Goal: Communication & Community: Share content

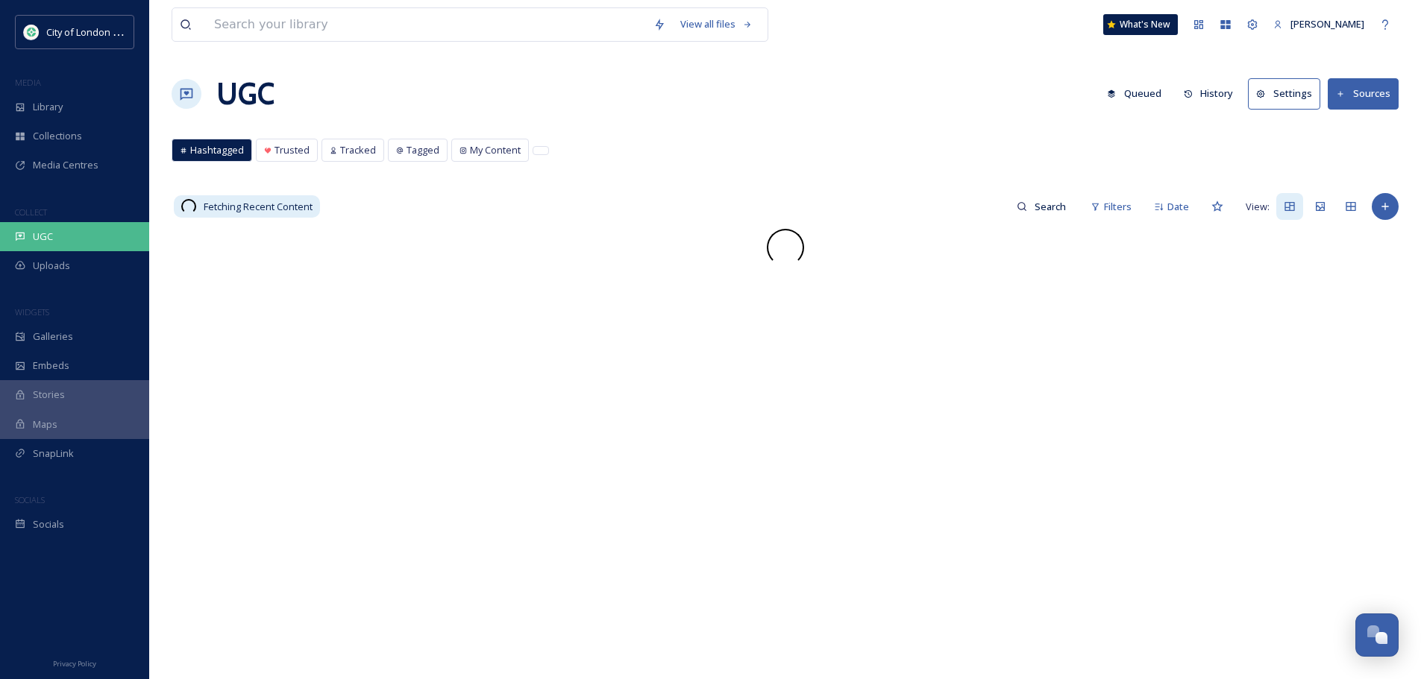
click at [72, 228] on div "UGC" at bounding box center [74, 236] width 149 height 29
click at [1132, 87] on button "Queued" at bounding box center [1133, 93] width 69 height 29
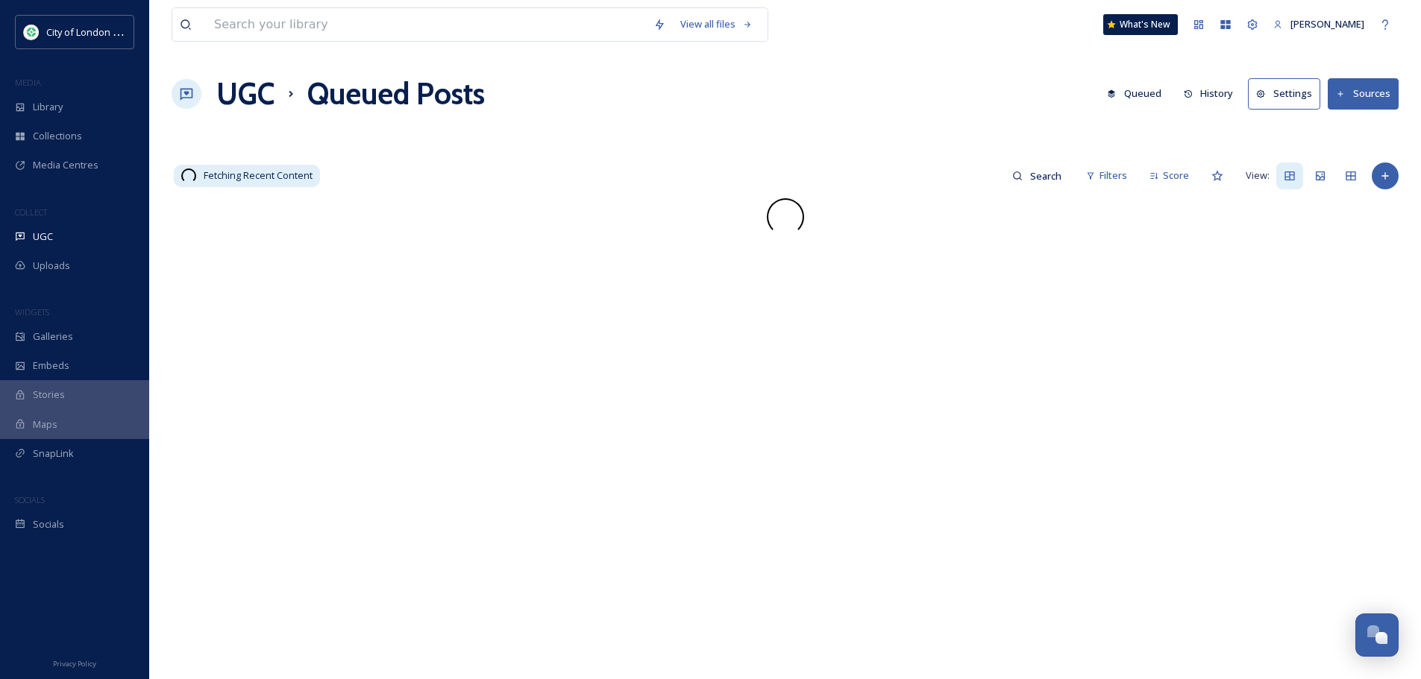
click at [1213, 89] on button "History" at bounding box center [1208, 93] width 65 height 29
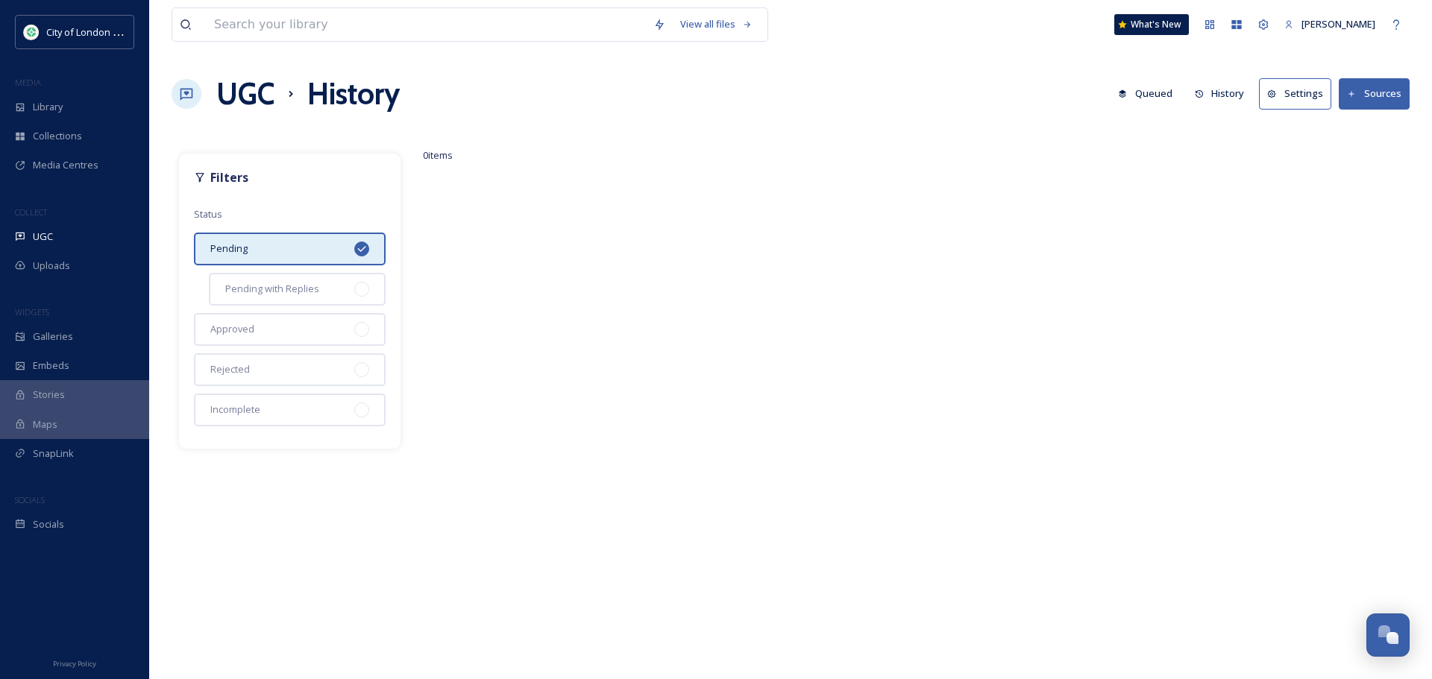
click at [1221, 87] on button "History" at bounding box center [1219, 93] width 65 height 29
click at [1230, 85] on button "History" at bounding box center [1219, 93] width 65 height 29
click at [656, 245] on div "0 items" at bounding box center [909, 403] width 1002 height 515
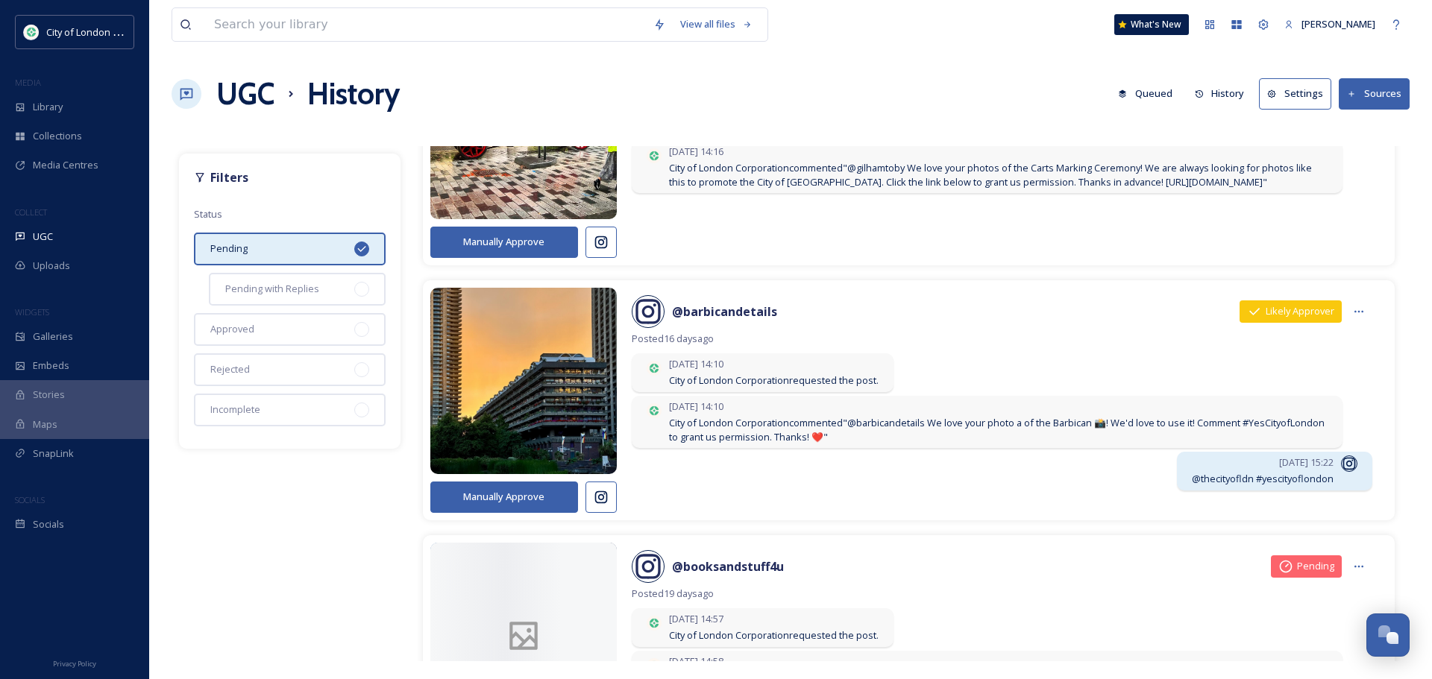
scroll to position [149, 0]
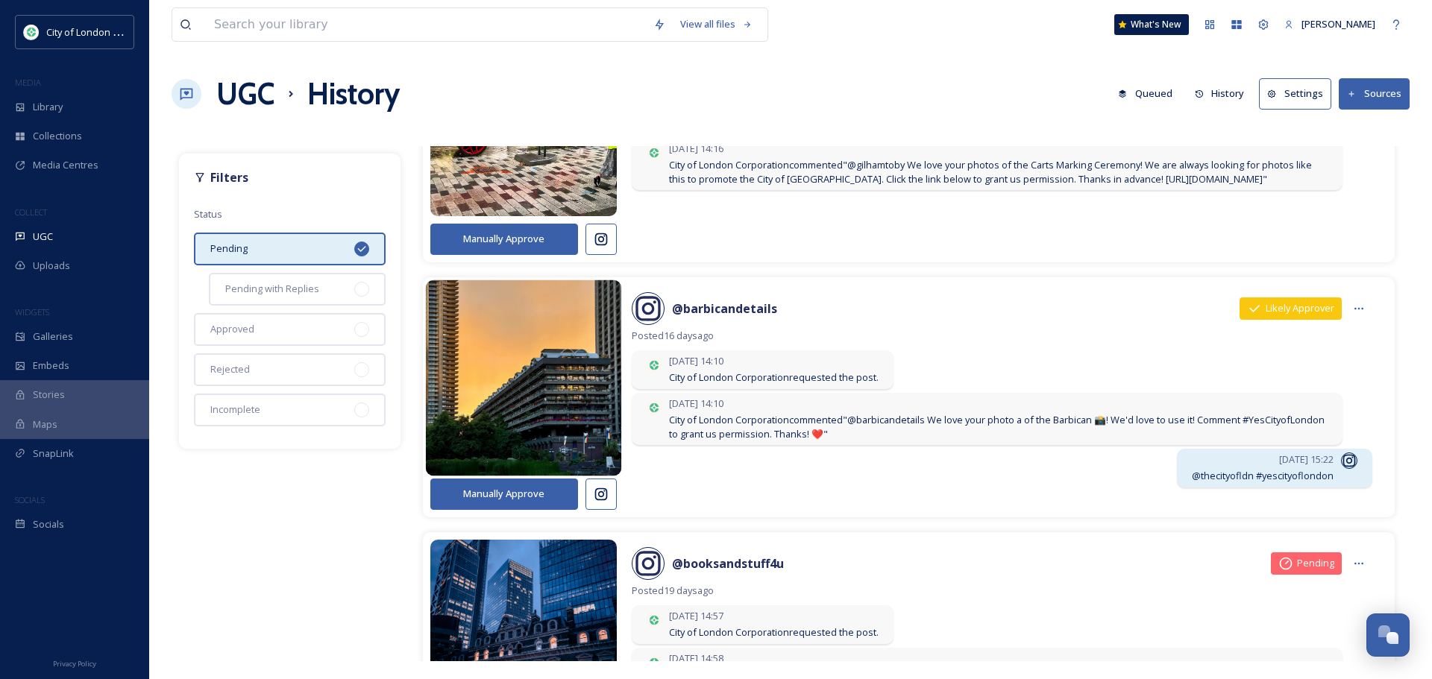
click at [586, 409] on img at bounding box center [523, 378] width 196 height 235
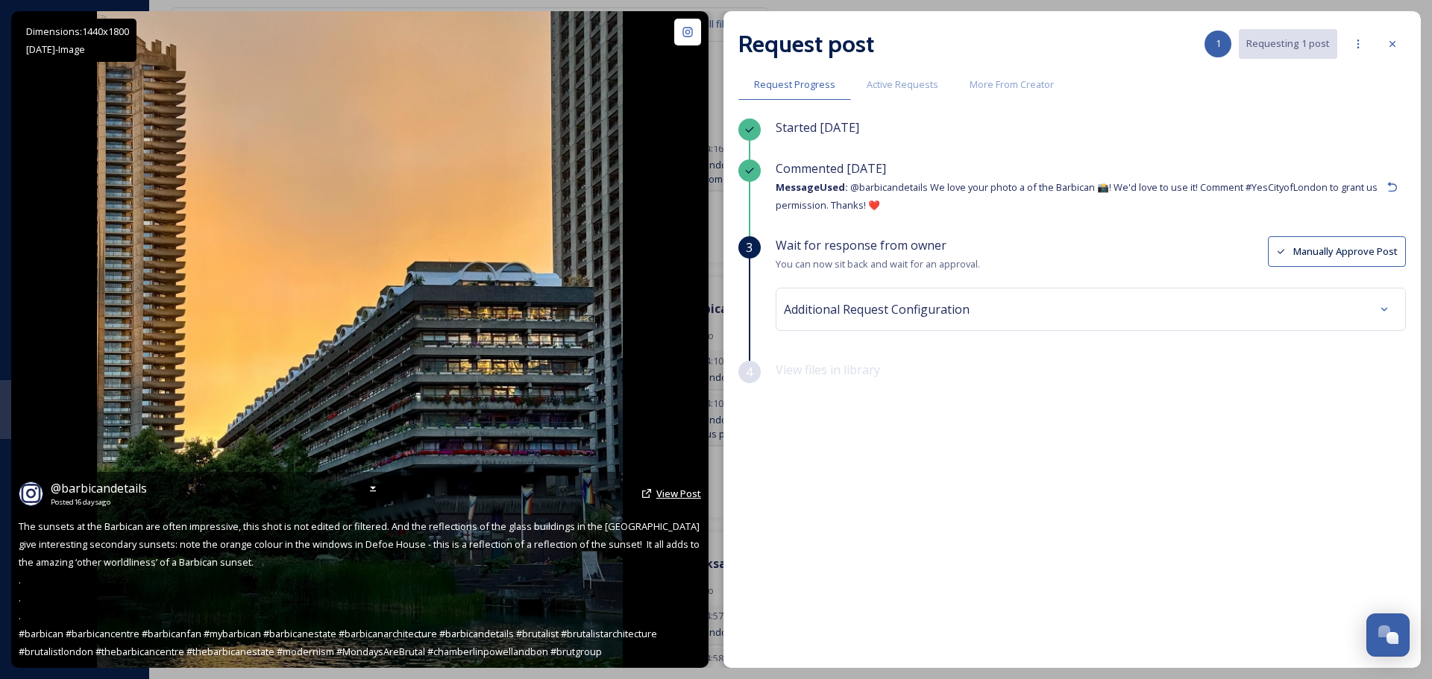
click at [673, 491] on span "View Post" at bounding box center [678, 493] width 45 height 13
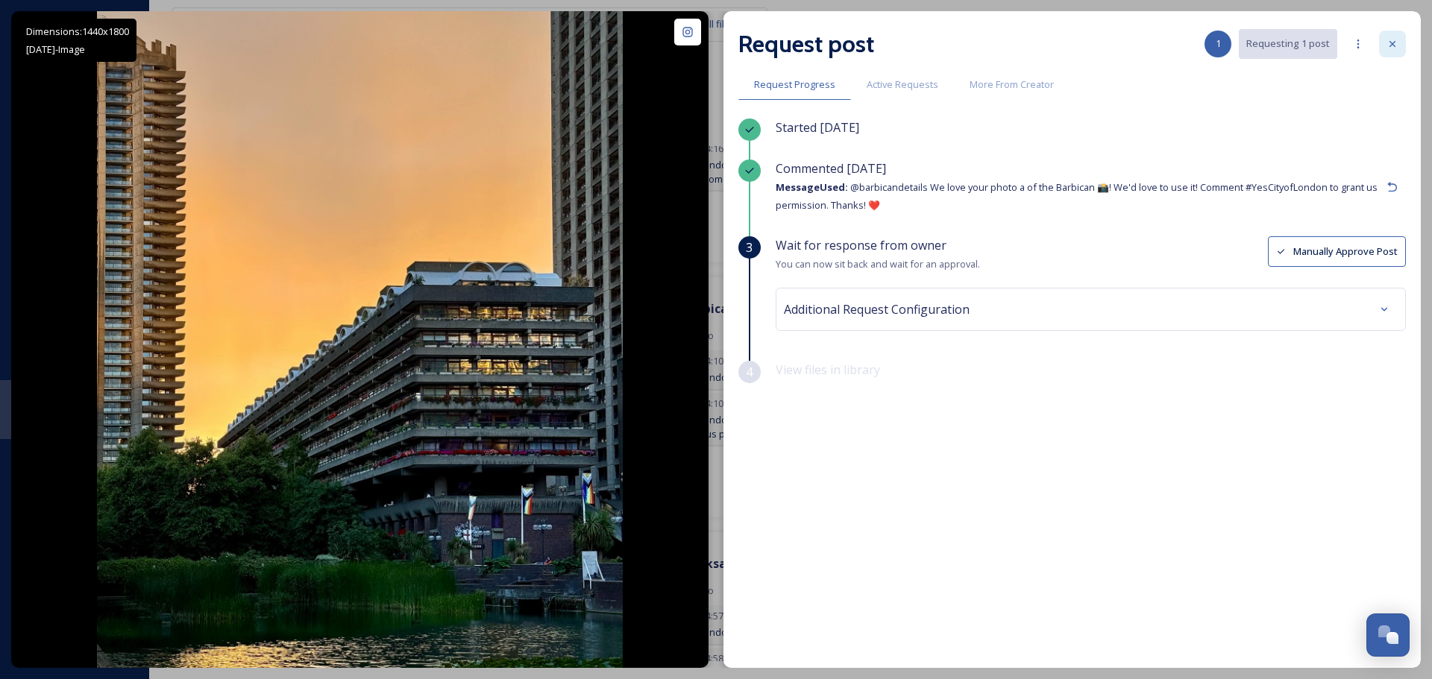
click at [1389, 38] on icon at bounding box center [1392, 44] width 12 height 12
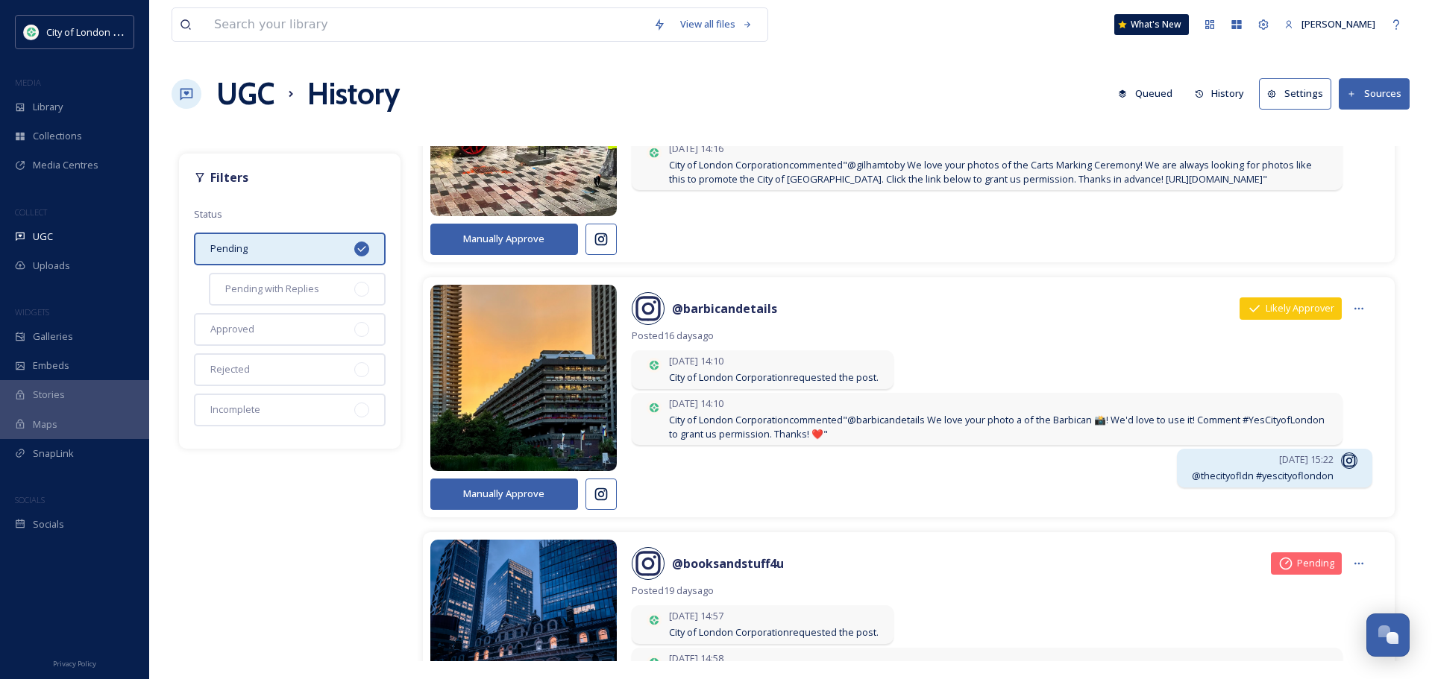
click at [483, 489] on button "Manually Approve" at bounding box center [504, 494] width 148 height 31
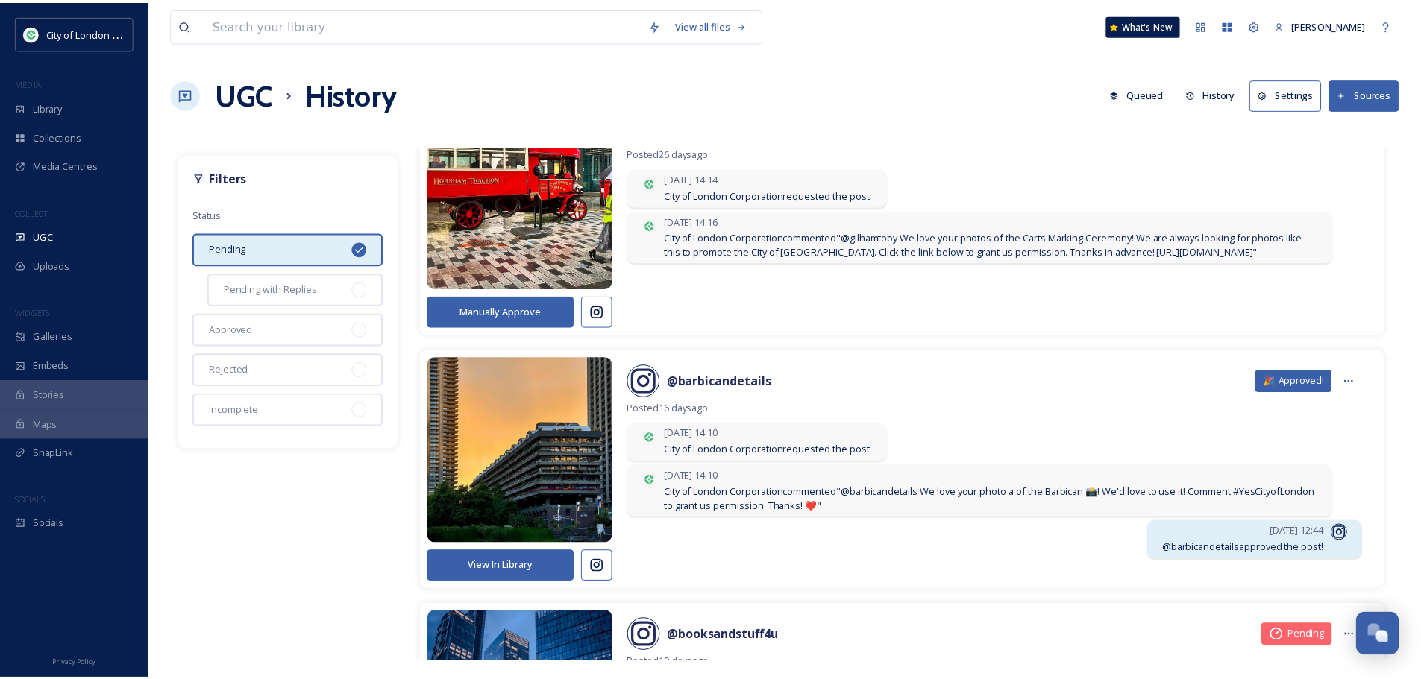
scroll to position [0, 0]
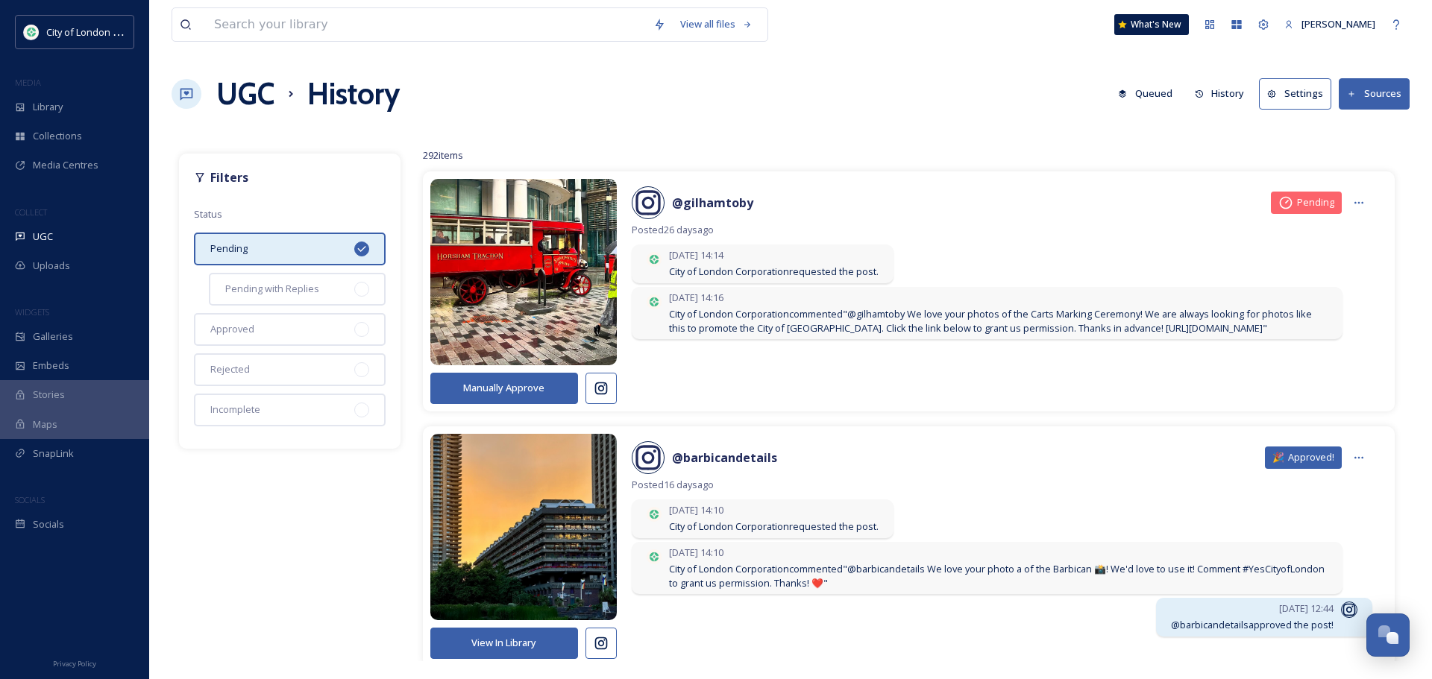
click at [1149, 90] on button "Queued" at bounding box center [1144, 93] width 69 height 29
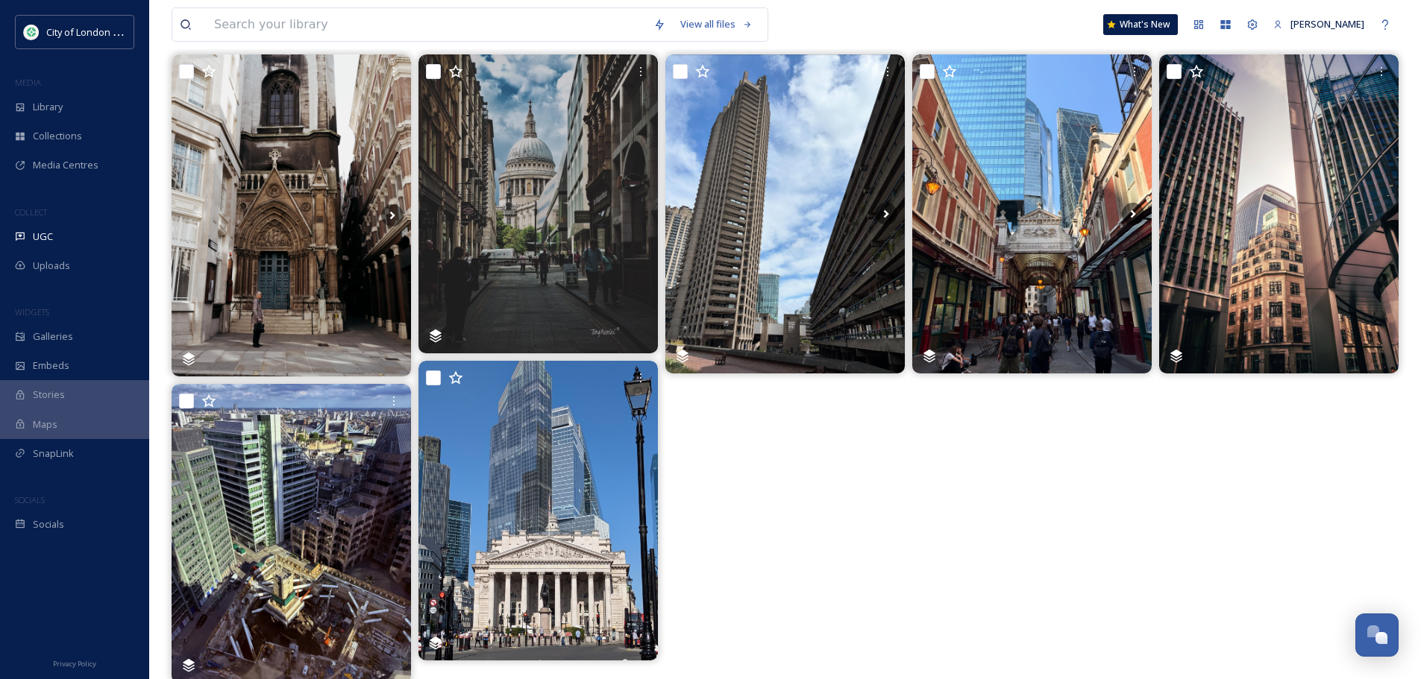
scroll to position [149, 0]
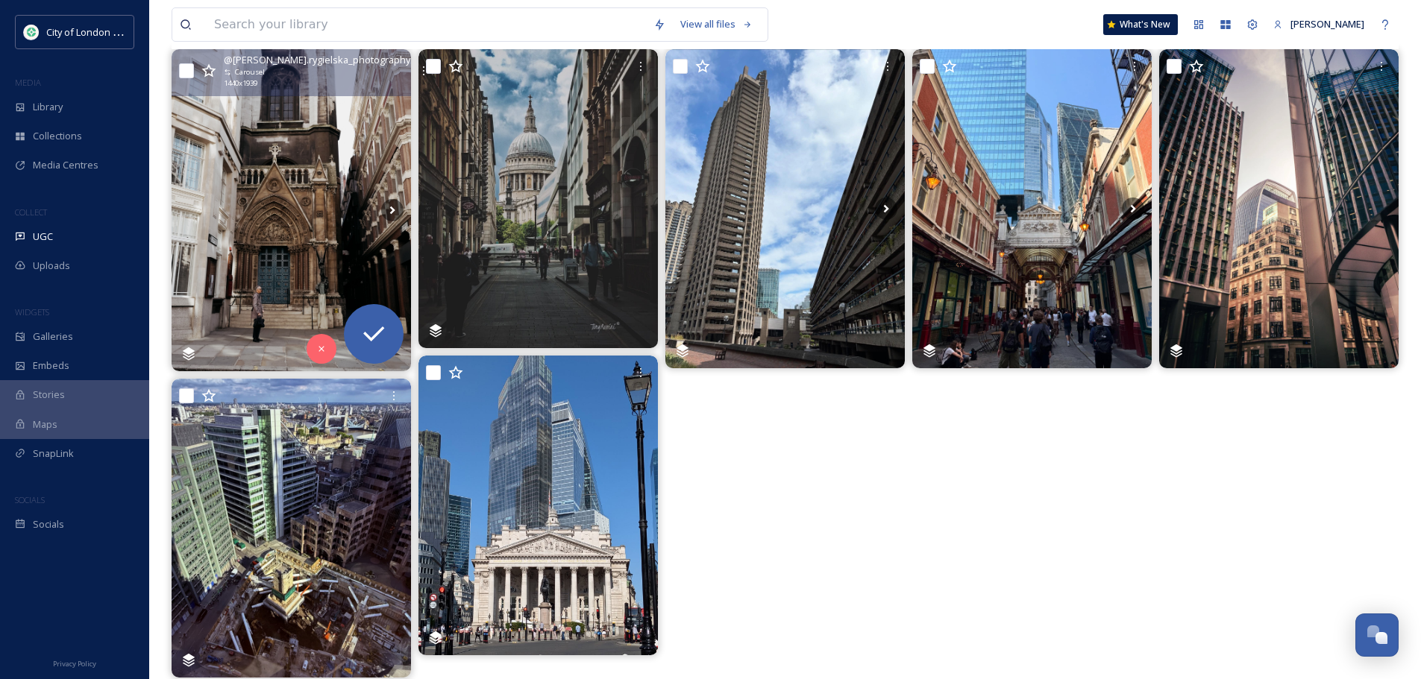
click at [315, 204] on img at bounding box center [291, 210] width 239 height 322
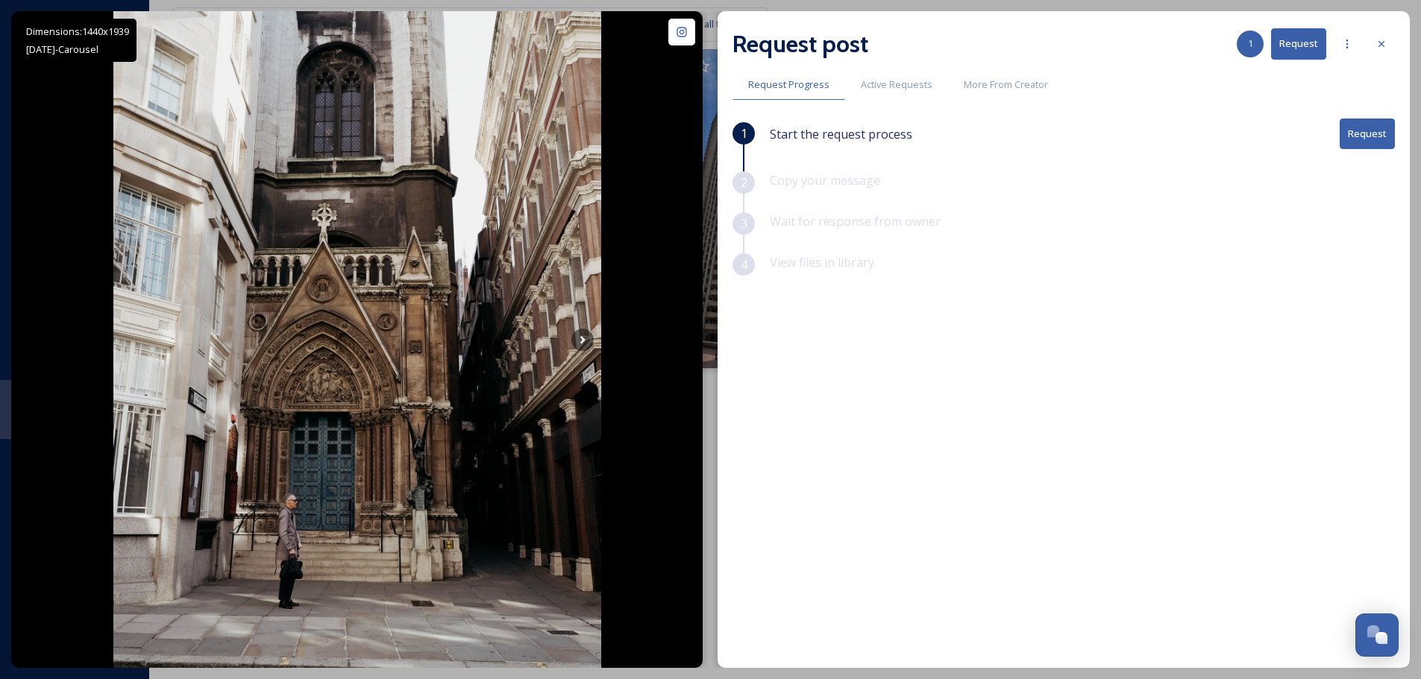
drag, startPoint x: 1370, startPoint y: 129, endPoint x: 1362, endPoint y: 122, distance: 10.6
click at [1369, 129] on button "Request" at bounding box center [1366, 134] width 55 height 31
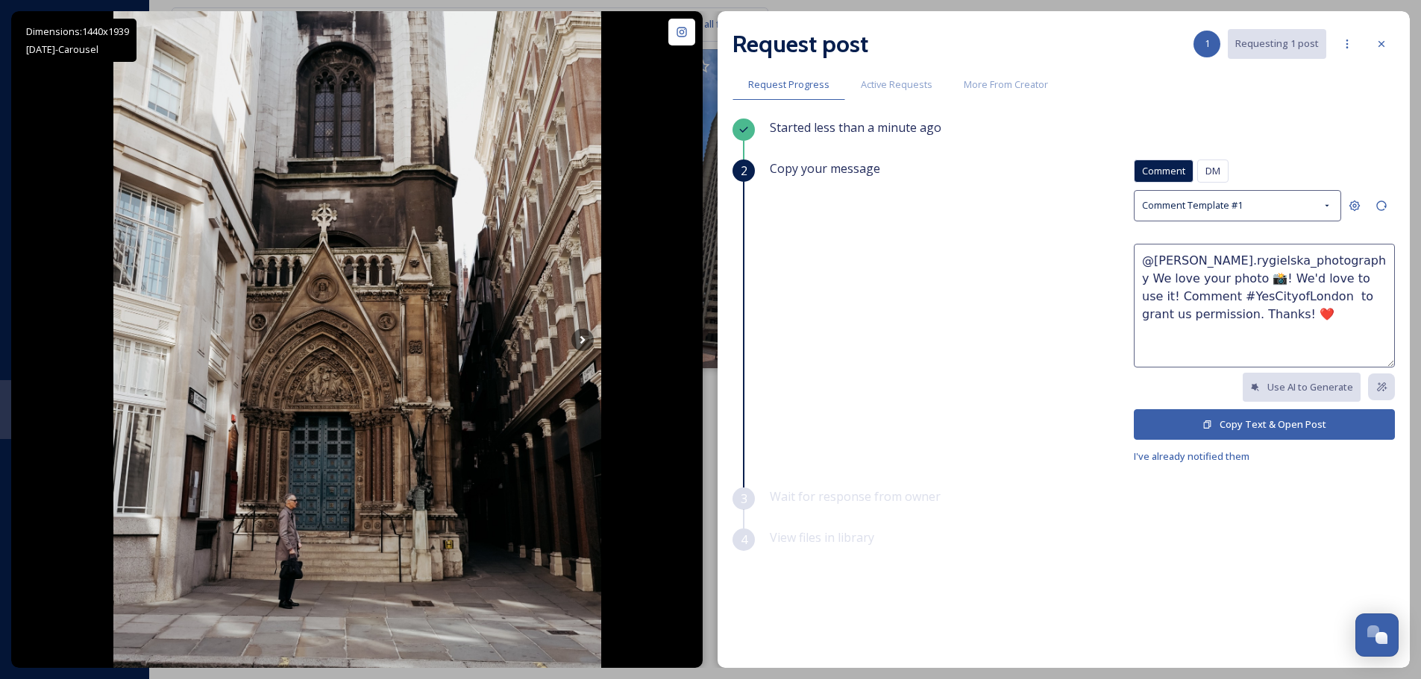
click at [1171, 276] on textarea "@[PERSON_NAME].rygielska_photography We love your photo 📸! We'd love to use it!…" at bounding box center [1264, 306] width 261 height 124
click at [1193, 277] on textarea "@[PERSON_NAME].rygielska_photography We love your photo of 📸! We'd love to use …" at bounding box center [1264, 306] width 261 height 124
click at [1193, 277] on textarea "@[PERSON_NAME].rygielska_photography We love your photo of St [PERSON_NAME] 📸! …" at bounding box center [1264, 306] width 261 height 124
click at [1329, 317] on textarea "@[PERSON_NAME].rygielska_photography We love your photo of St [PERSON_NAME] 📸! …" at bounding box center [1264, 306] width 261 height 124
type textarea "@[PERSON_NAME].rygielska_photography We love your photo of St [PERSON_NAME] 📸! …"
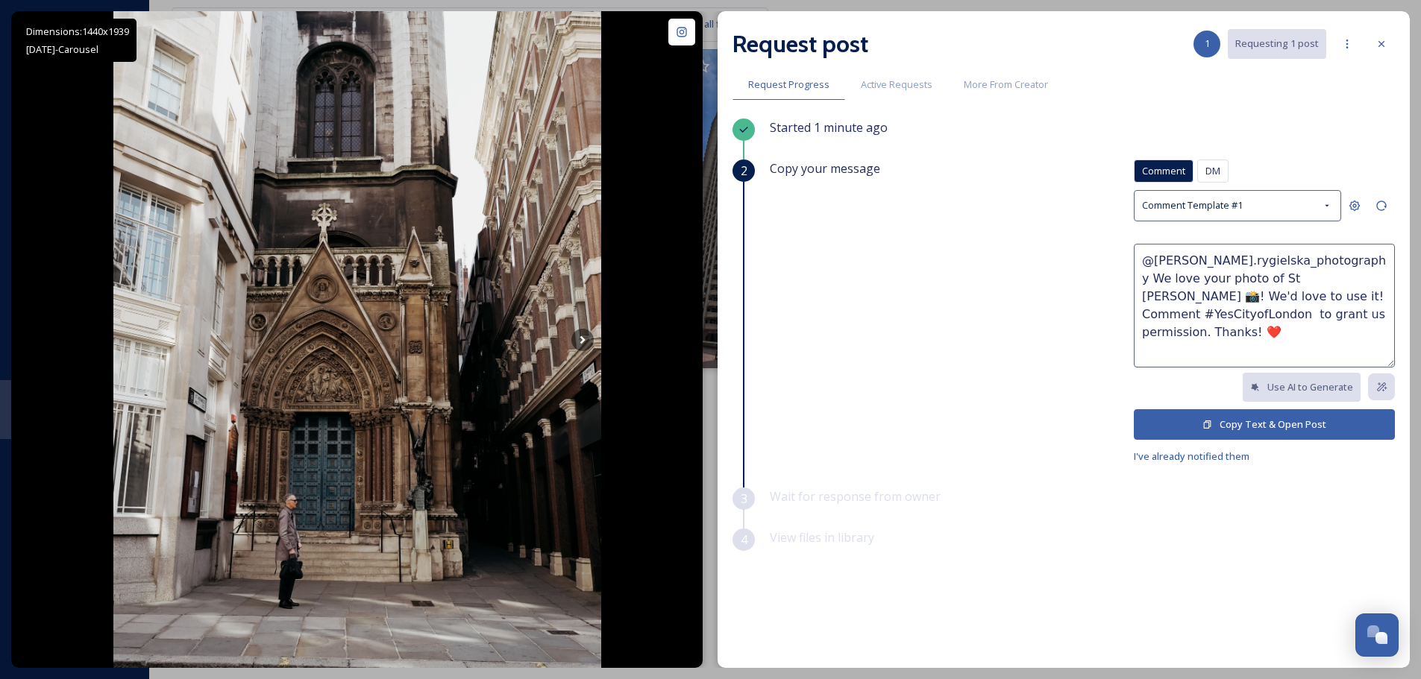
click at [1216, 421] on button "Copy Text & Open Post" at bounding box center [1264, 424] width 261 height 31
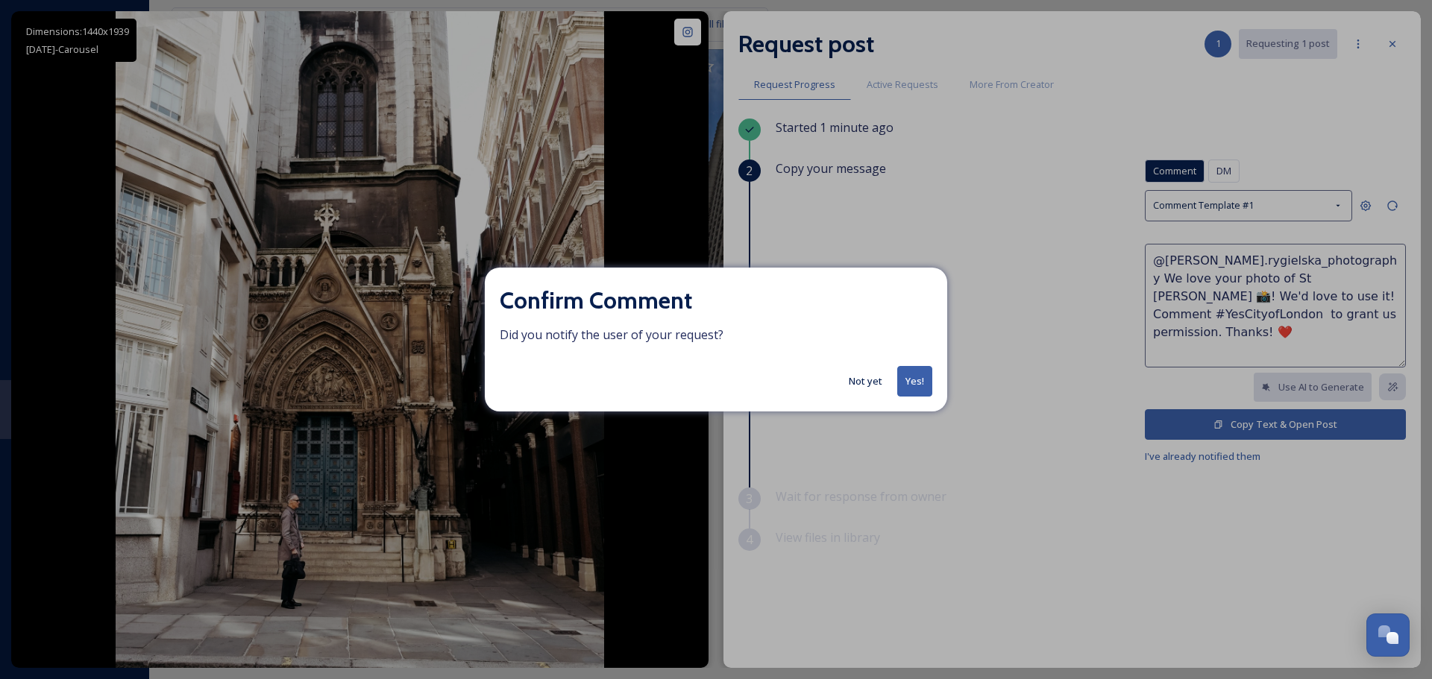
click at [913, 380] on button "Yes!" at bounding box center [914, 381] width 35 height 31
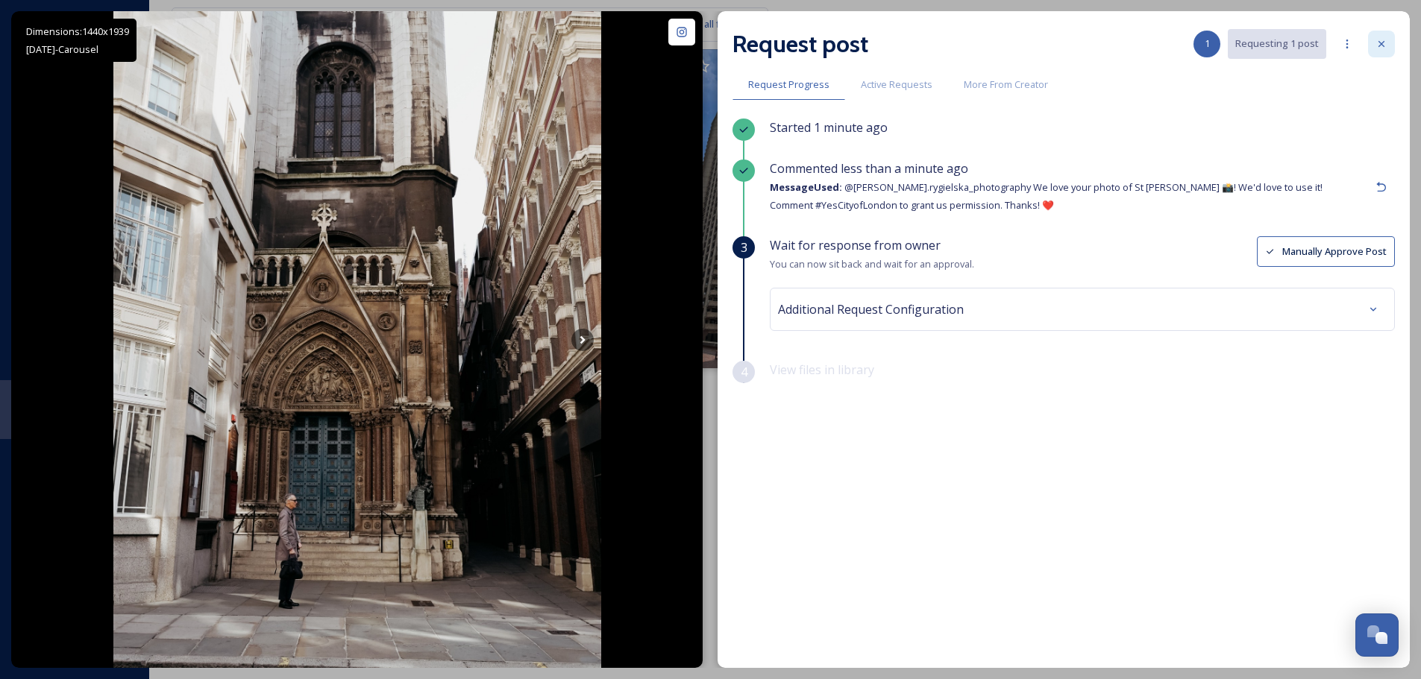
click at [1372, 45] on div at bounding box center [1381, 44] width 27 height 27
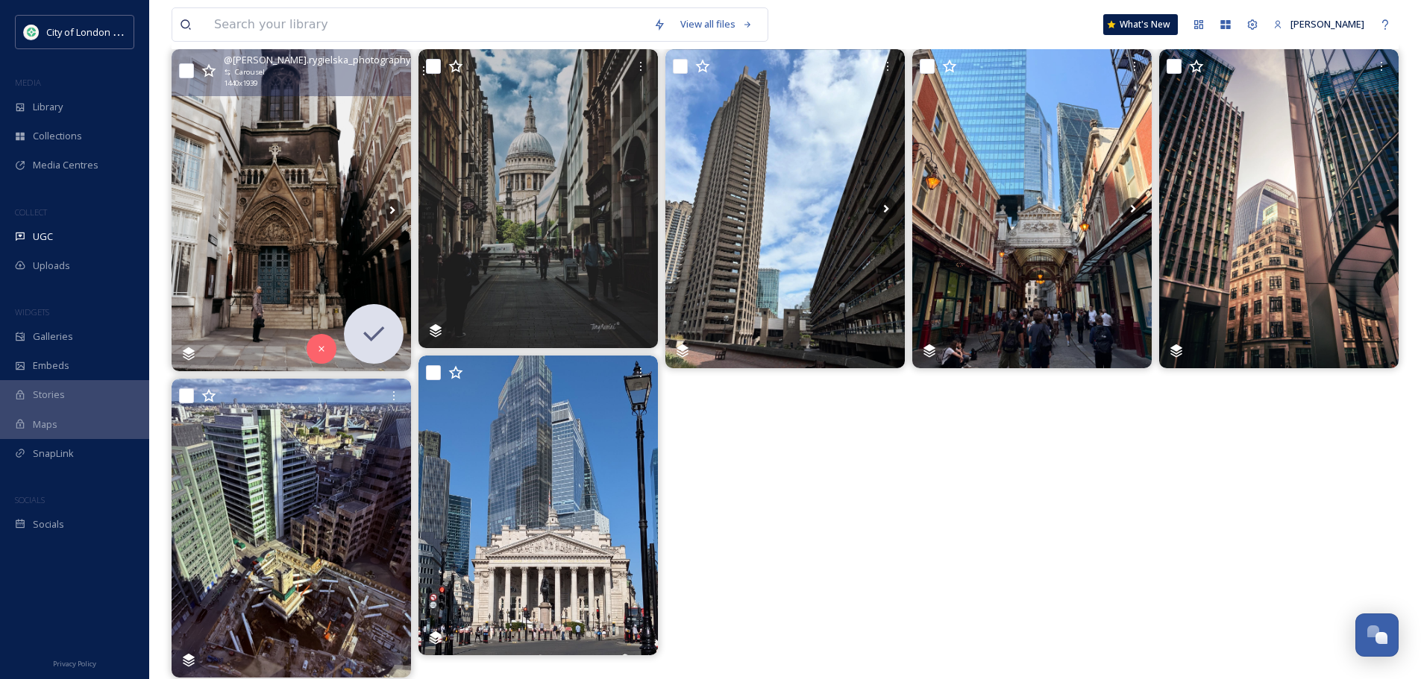
click at [1055, 499] on div at bounding box center [1031, 363] width 239 height 629
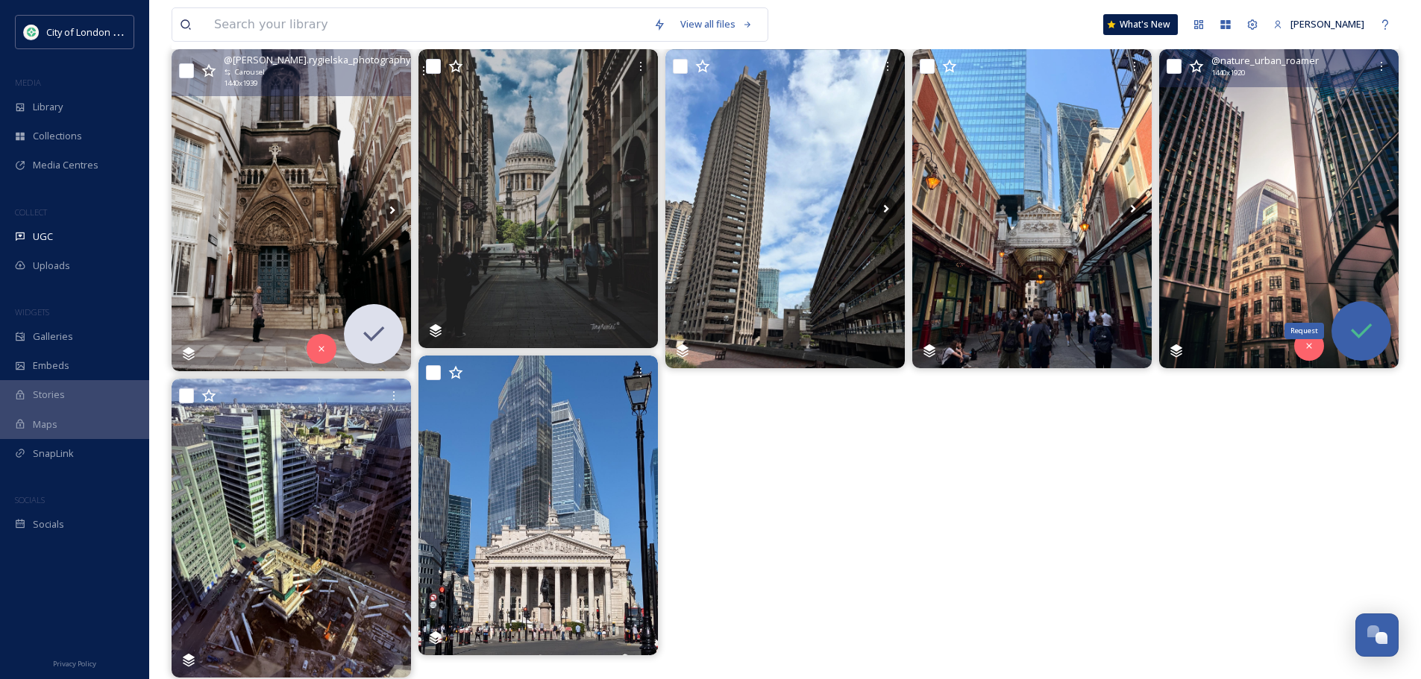
click at [1370, 331] on icon at bounding box center [1361, 331] width 30 height 30
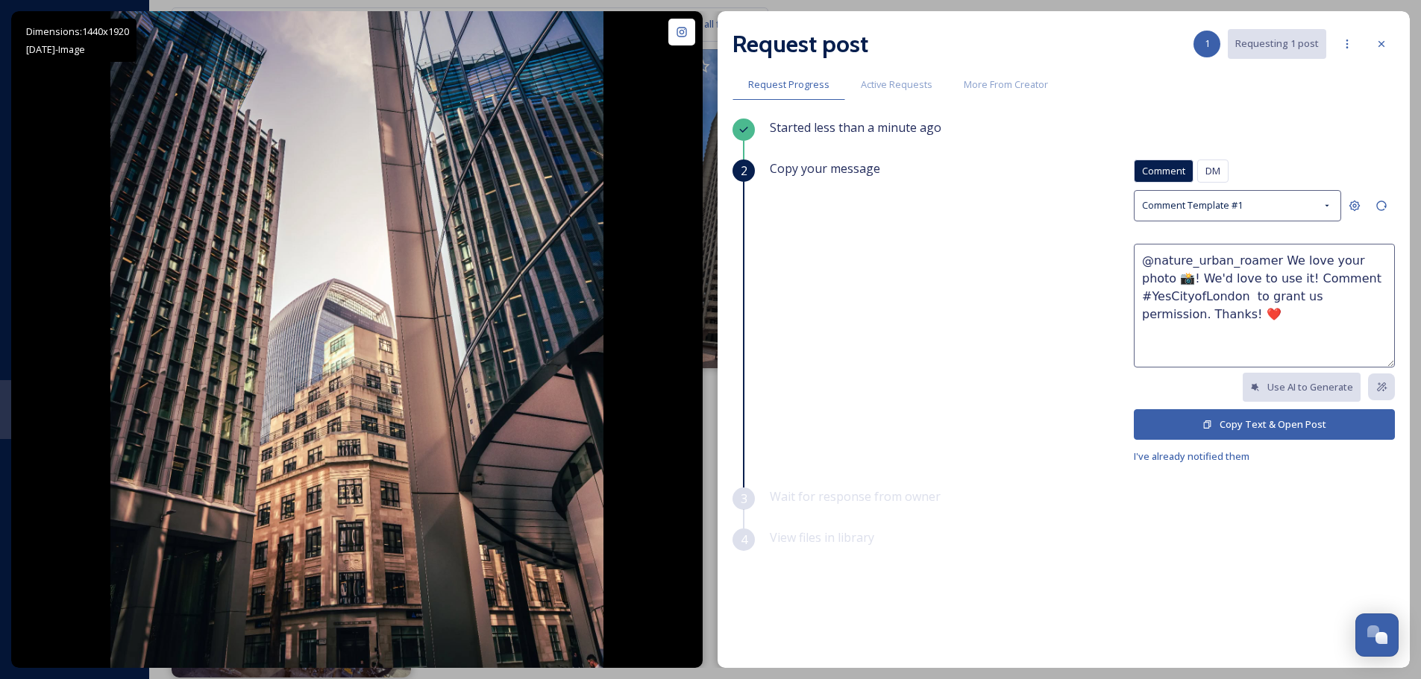
drag, startPoint x: 1377, startPoint y: 263, endPoint x: 1407, endPoint y: 266, distance: 29.2
click at [1380, 262] on textarea "@nature_urban_roamer We love your photo 📸! We'd love to use it! Comment #YesCit…" at bounding box center [1264, 306] width 261 height 124
type textarea "@nature_urban_roamer We love your photo of the walkie talkie building 📸! We'd l…"
click at [1275, 420] on button "Copy Text & Open Post" at bounding box center [1264, 424] width 261 height 31
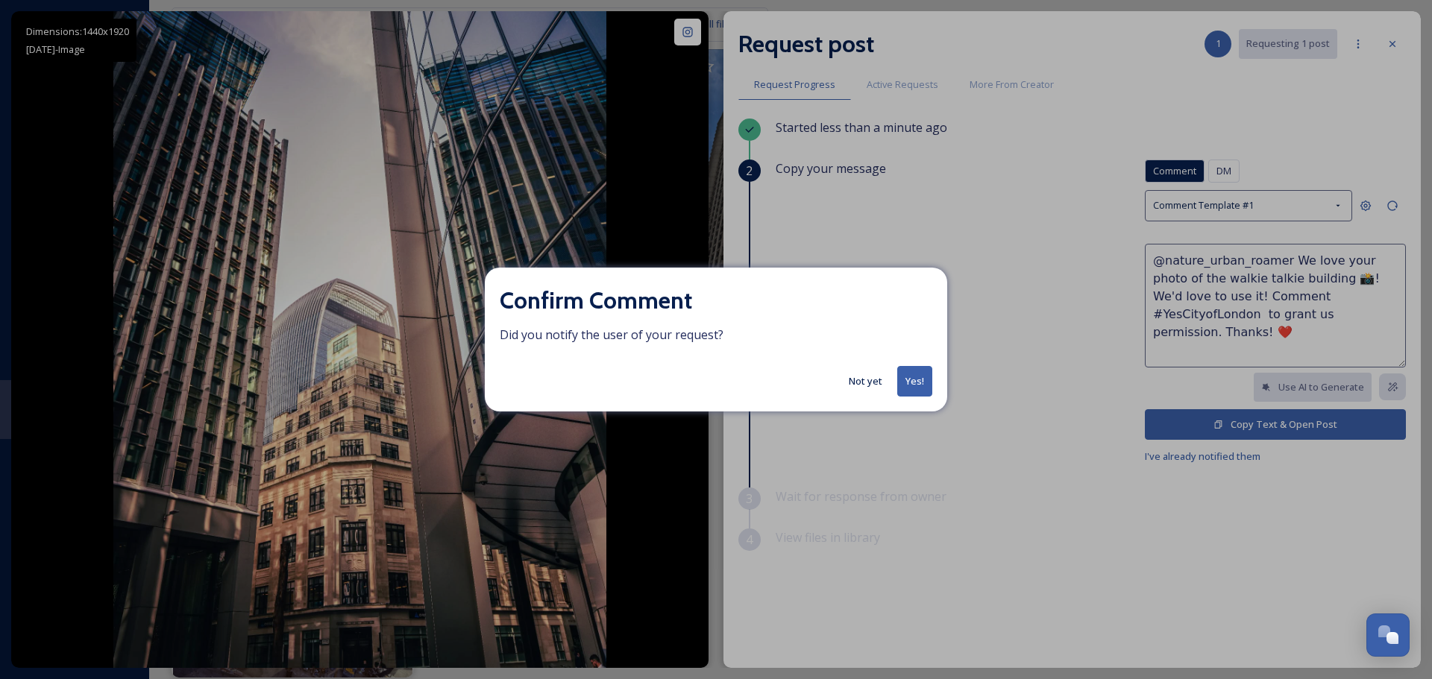
click at [864, 385] on button "Not yet" at bounding box center [865, 381] width 48 height 29
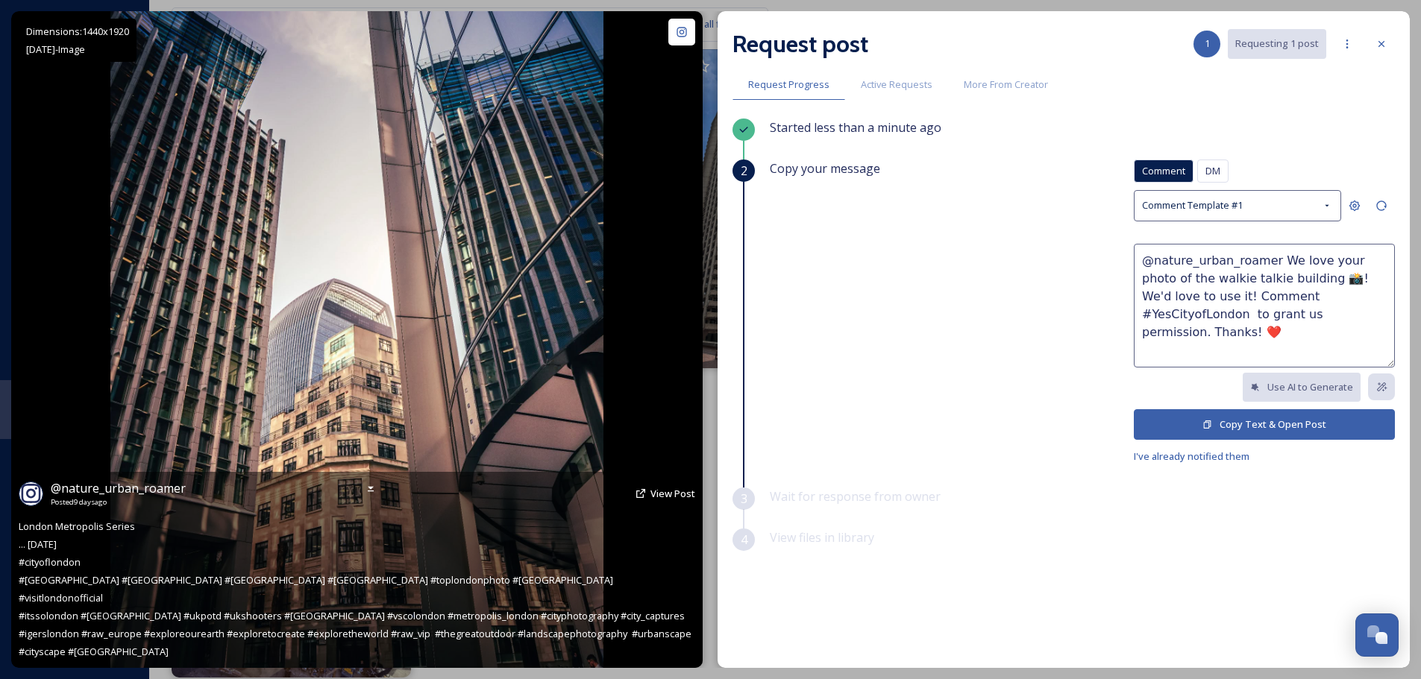
click at [648, 508] on div "@ nature_urban_roamer Posted [DATE] View Post" at bounding box center [357, 494] width 676 height 28
click at [667, 500] on span "View Post" at bounding box center [672, 493] width 45 height 13
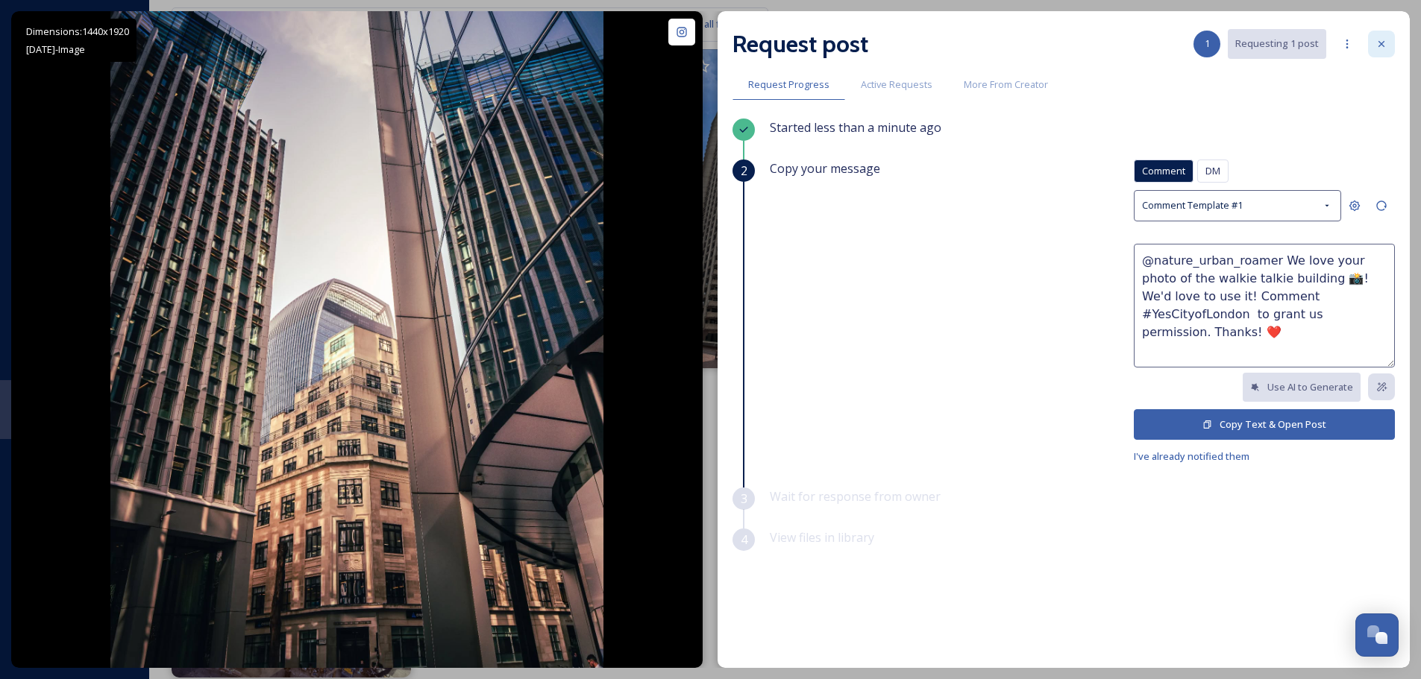
click at [1380, 49] on icon at bounding box center [1381, 44] width 12 height 12
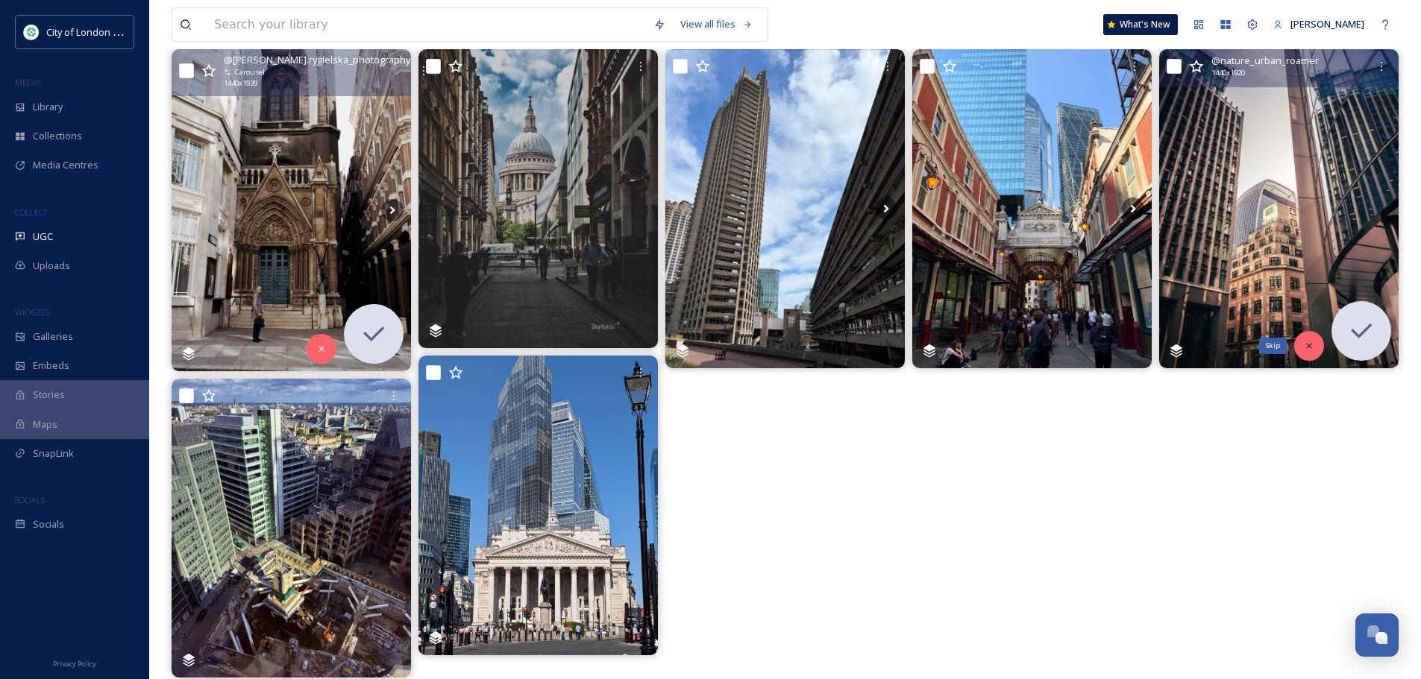
click at [1306, 353] on div "Skip" at bounding box center [1309, 346] width 30 height 30
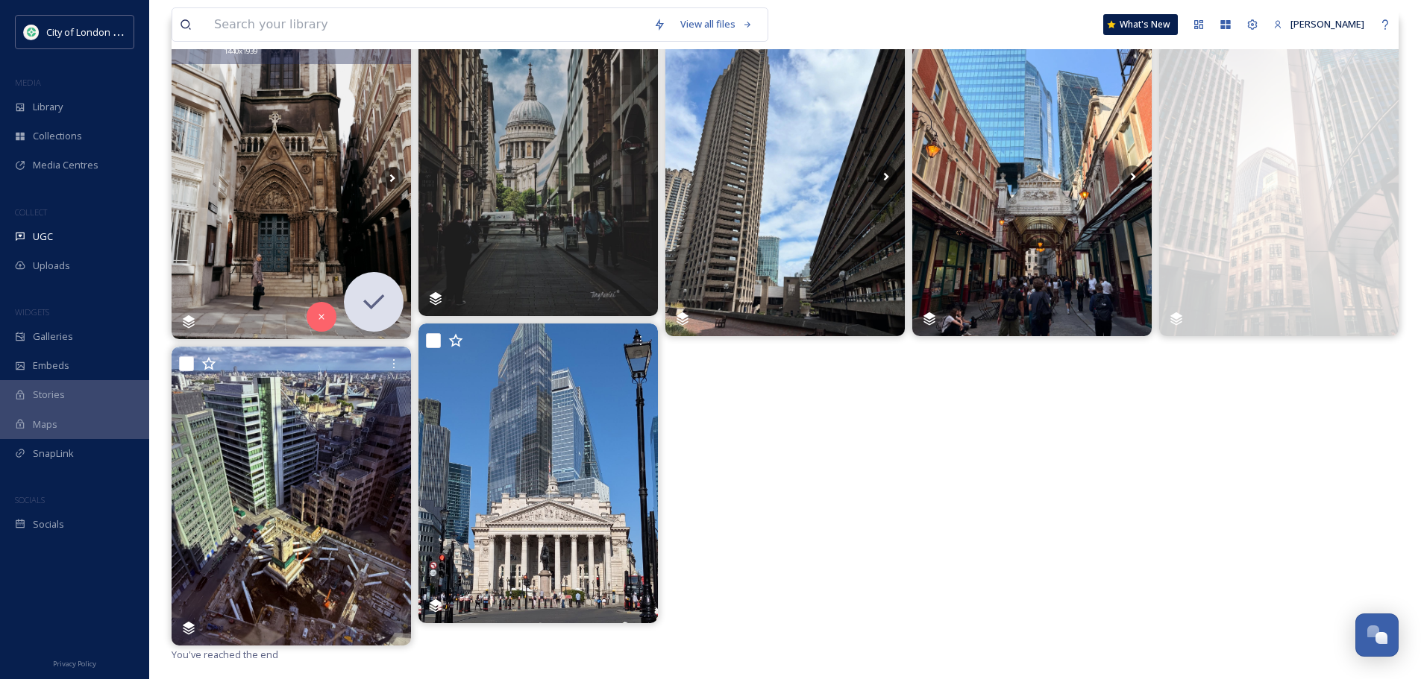
scroll to position [198, 0]
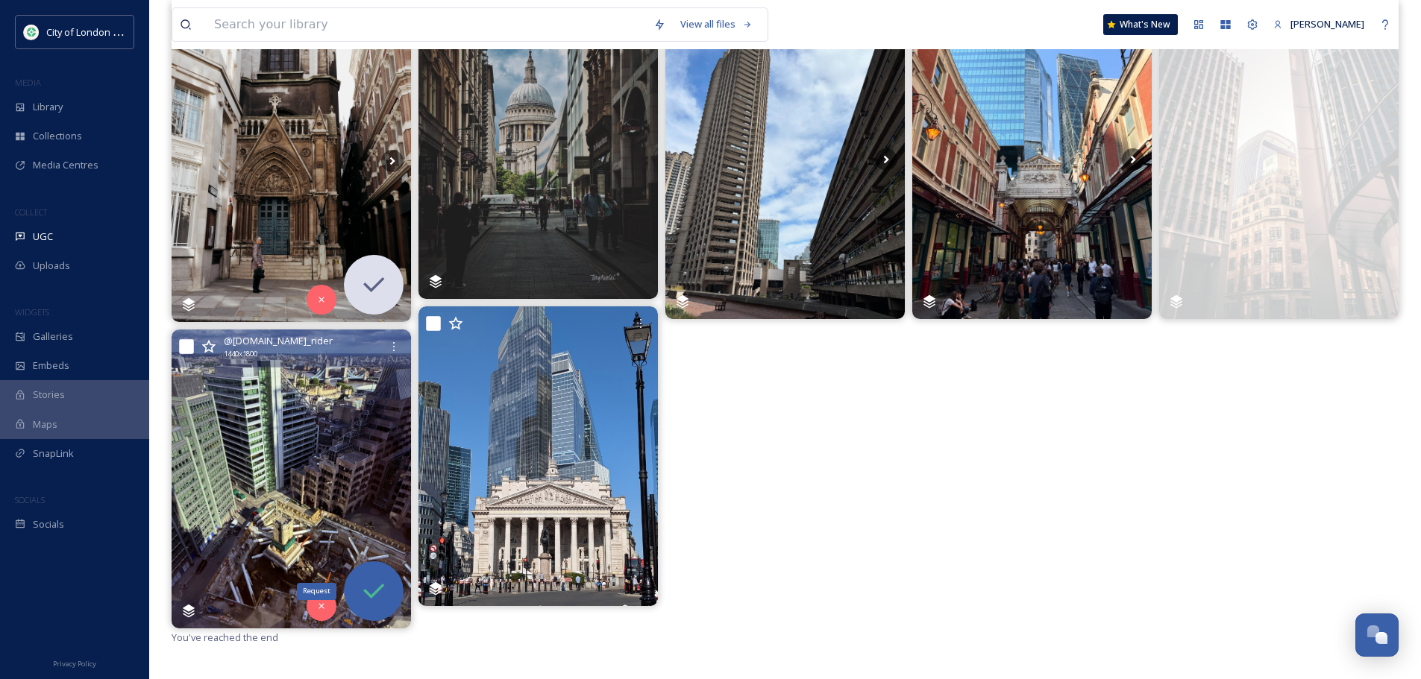
click at [371, 587] on icon at bounding box center [374, 592] width 30 height 30
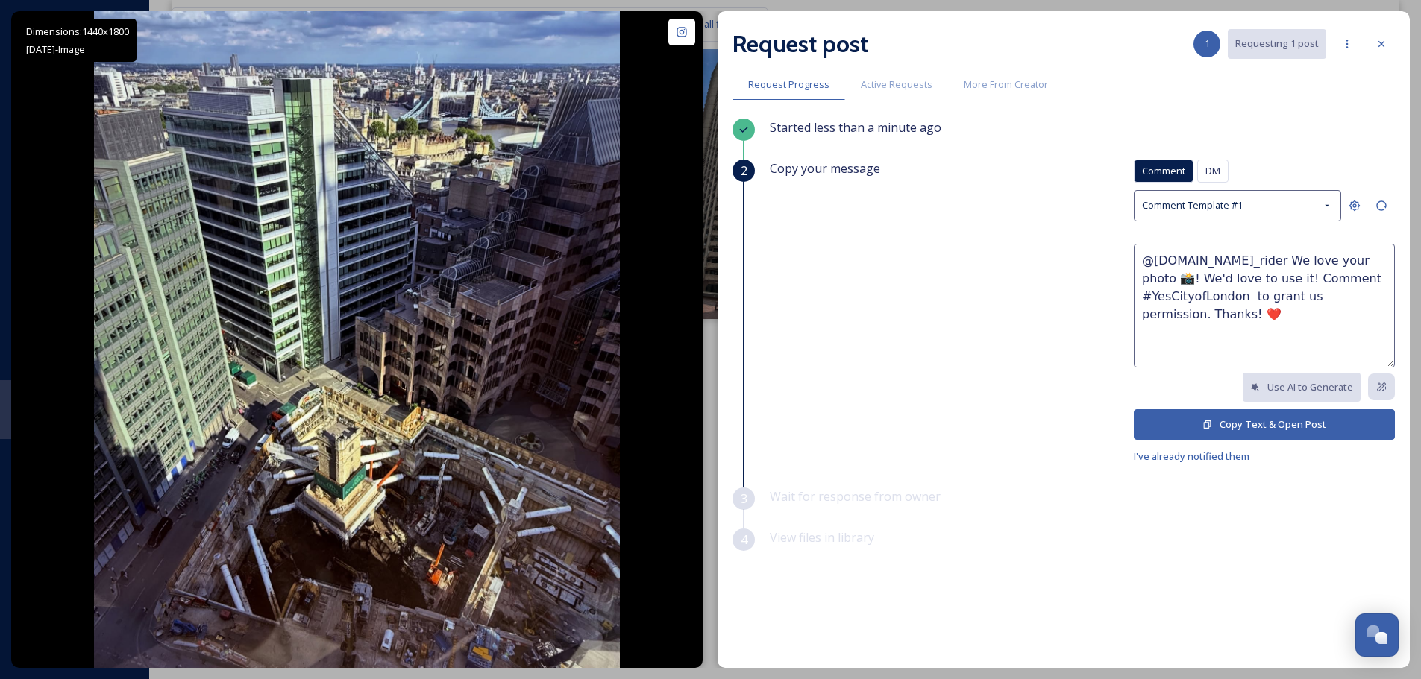
click at [1330, 260] on textarea "@[DOMAIN_NAME]_rider We love your photo 📸! We'd love to use it! Comment #YesCit…" at bounding box center [1264, 306] width 261 height 124
type textarea "@[DOMAIN_NAME]_rider We love your photo All Hallows Staining Church Tower 📸! We…"
click at [1222, 426] on button "Copy Text & Open Post" at bounding box center [1264, 424] width 261 height 31
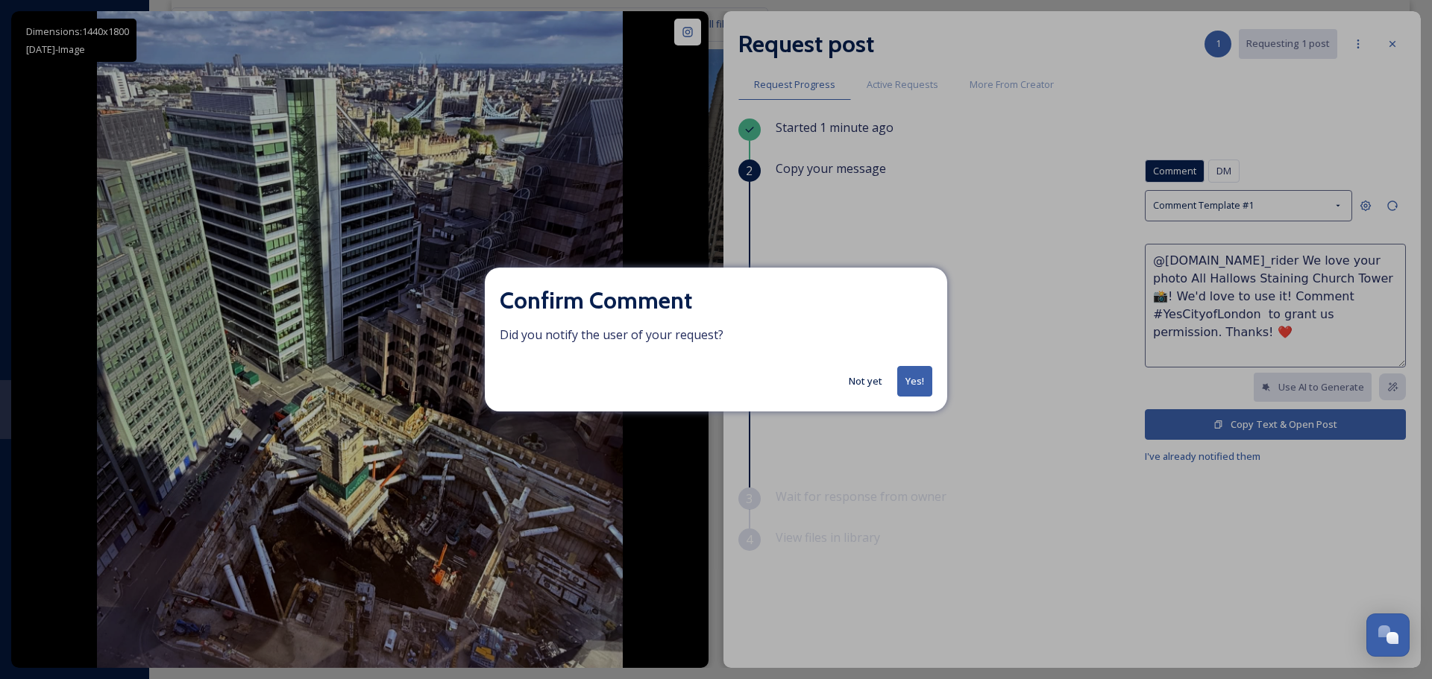
click at [898, 385] on button "Yes!" at bounding box center [914, 381] width 35 height 31
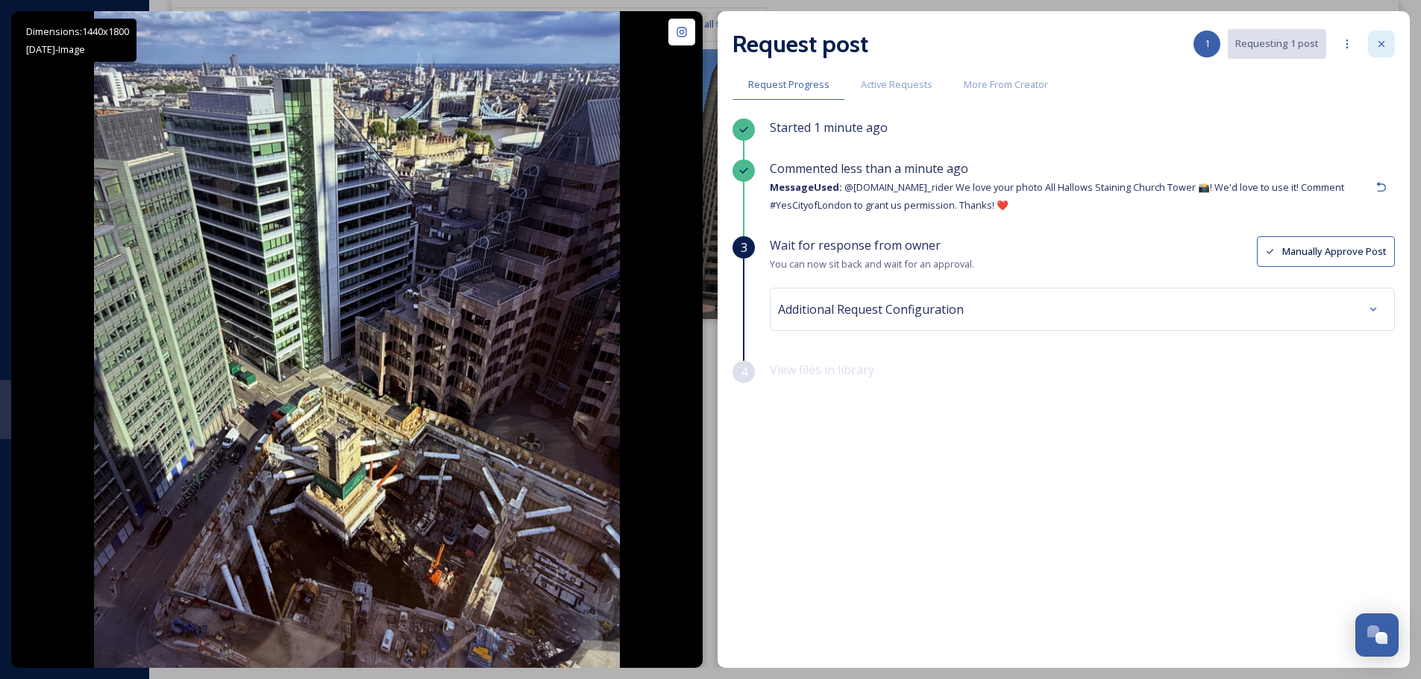
click at [1380, 42] on icon at bounding box center [1381, 44] width 12 height 12
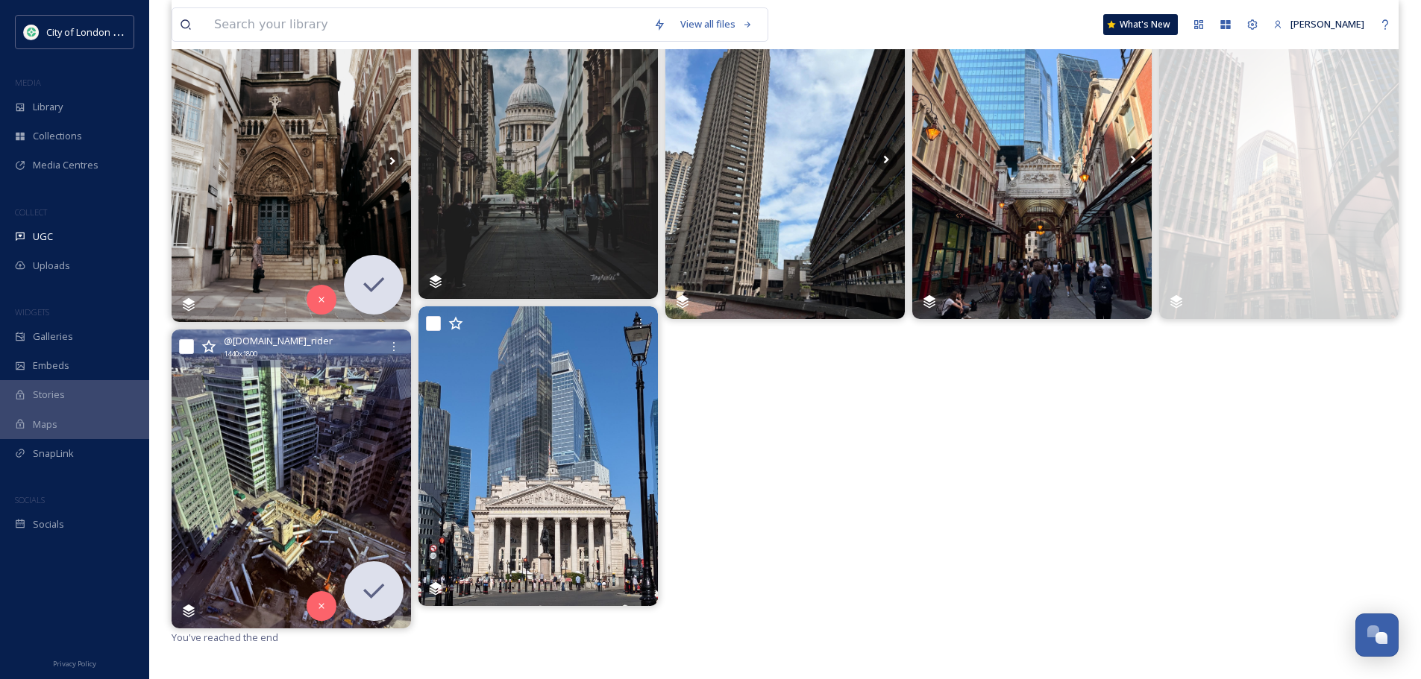
click at [926, 495] on div at bounding box center [1031, 314] width 239 height 629
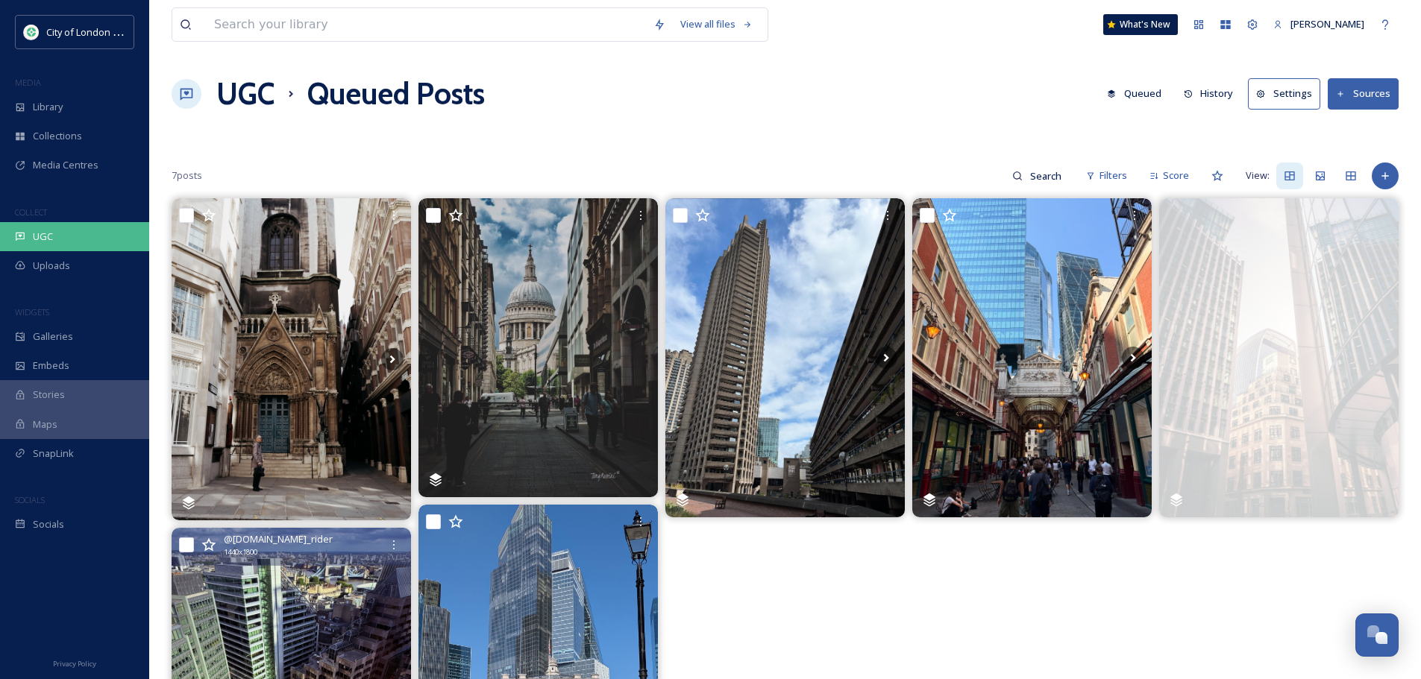
click at [43, 233] on span "UGC" at bounding box center [43, 237] width 20 height 14
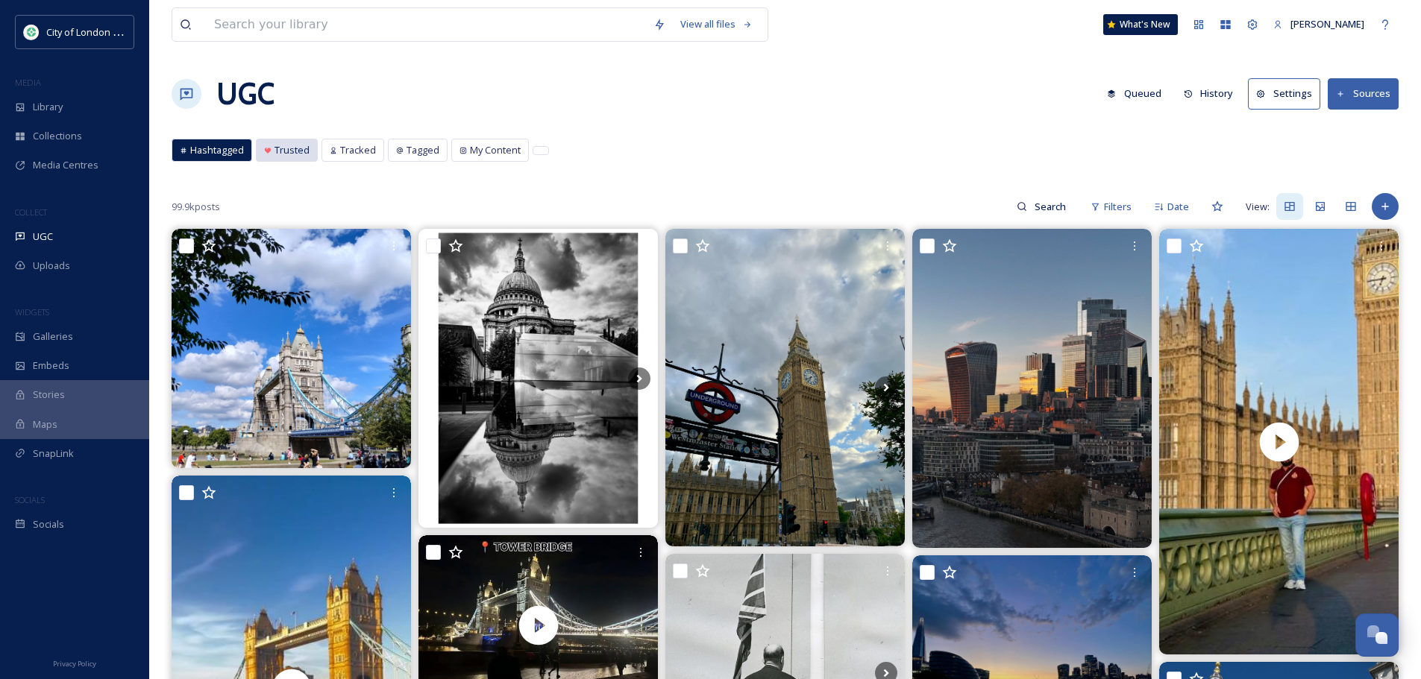
click at [277, 156] on span "Trusted" at bounding box center [291, 150] width 35 height 14
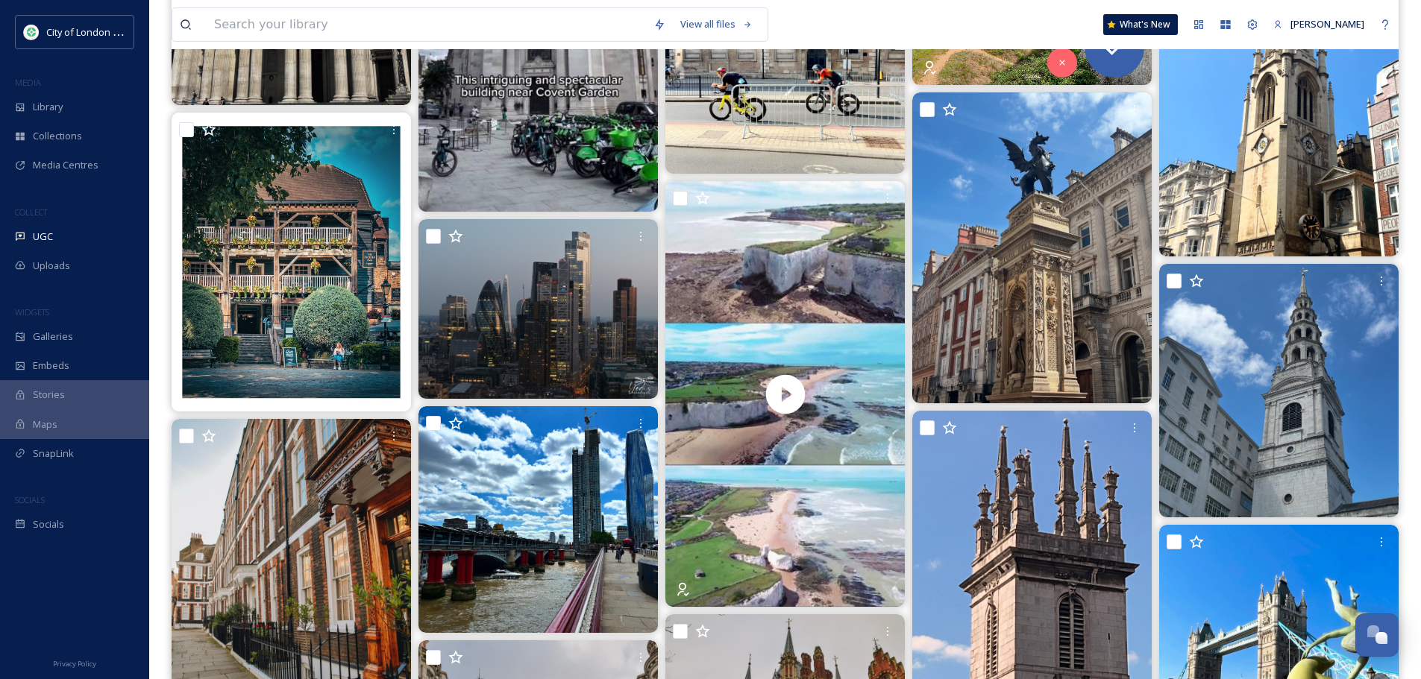
scroll to position [447, 0]
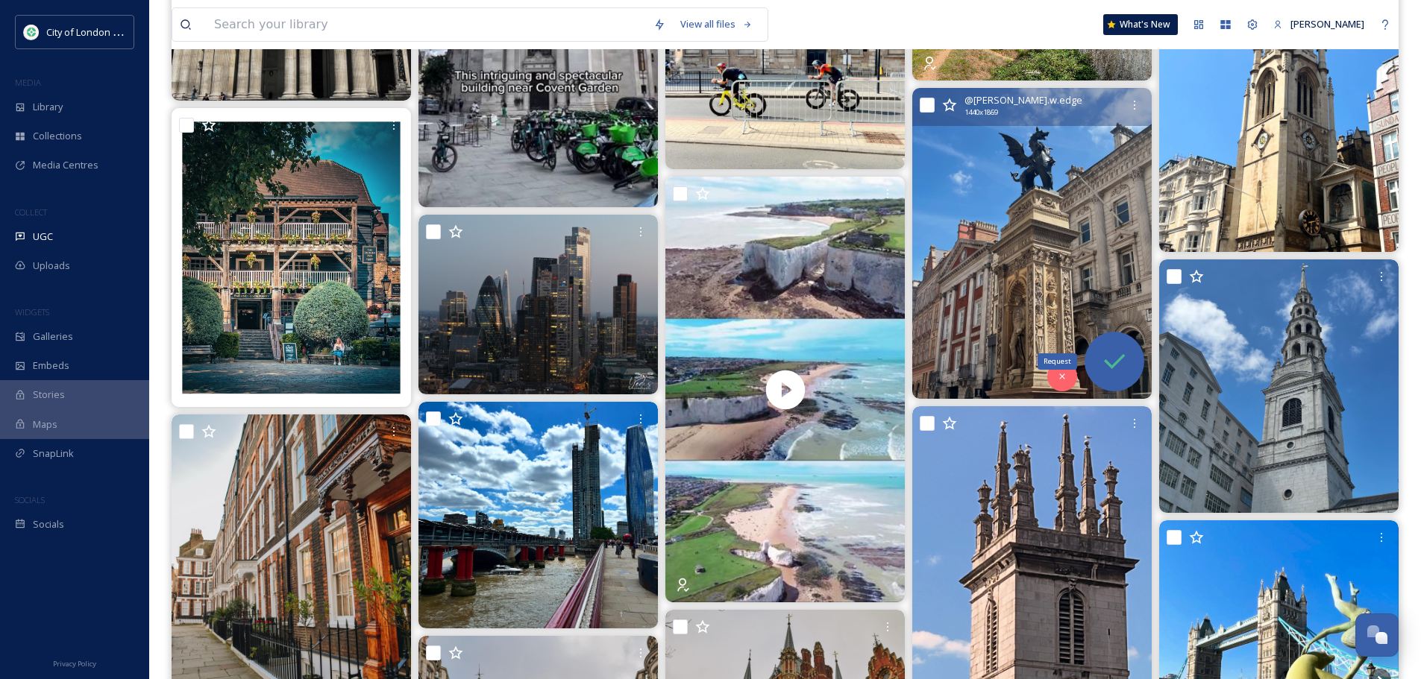
click at [1110, 356] on icon at bounding box center [1114, 362] width 30 height 30
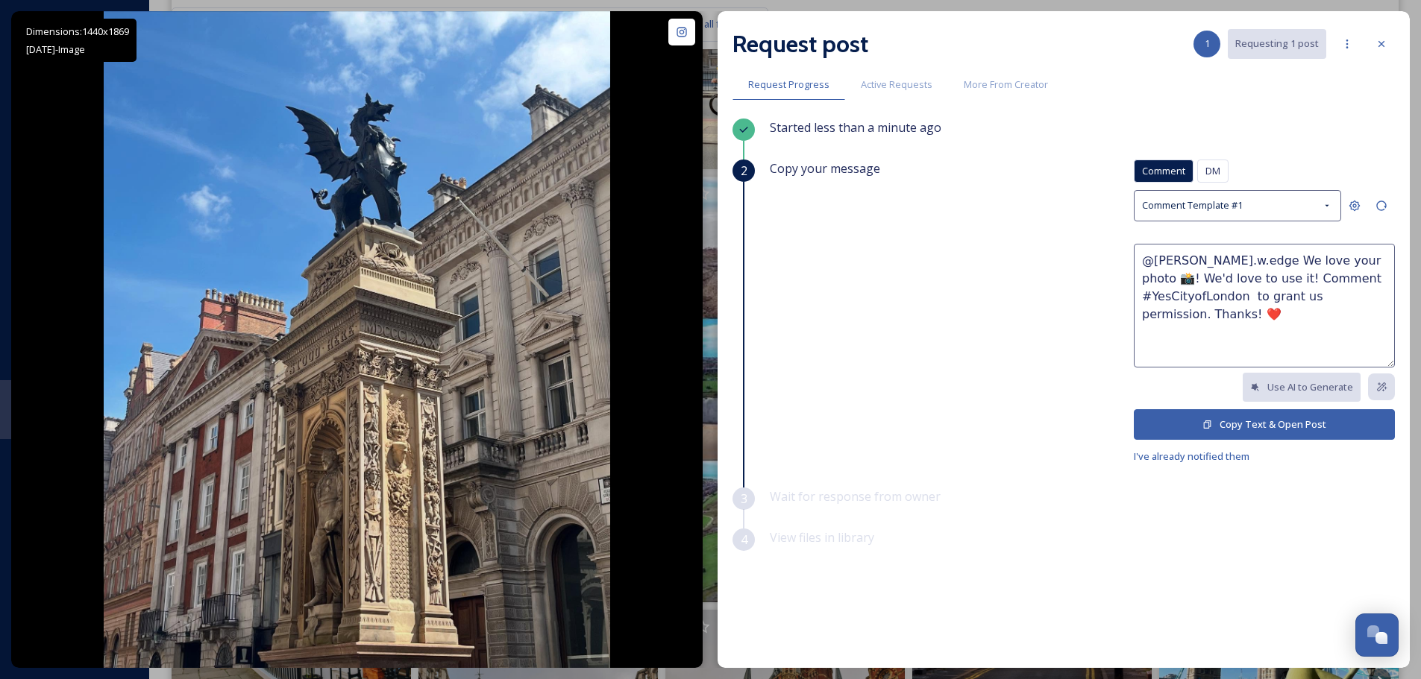
click at [1333, 260] on textarea "@[PERSON_NAME].w.edge We love your photo 📸! We'd love to use it! Comment #YesCi…" at bounding box center [1264, 306] width 261 height 124
click at [1281, 274] on textarea "@[PERSON_NAME].w.edge We love your photo of The [GEOGRAPHIC_DATA] Dragon boundr…" at bounding box center [1264, 306] width 261 height 124
type textarea "@[PERSON_NAME].w.edge We love your photo of The City of London Dragon boundary …"
click at [1278, 429] on button "Copy Text & Open Post" at bounding box center [1264, 424] width 261 height 31
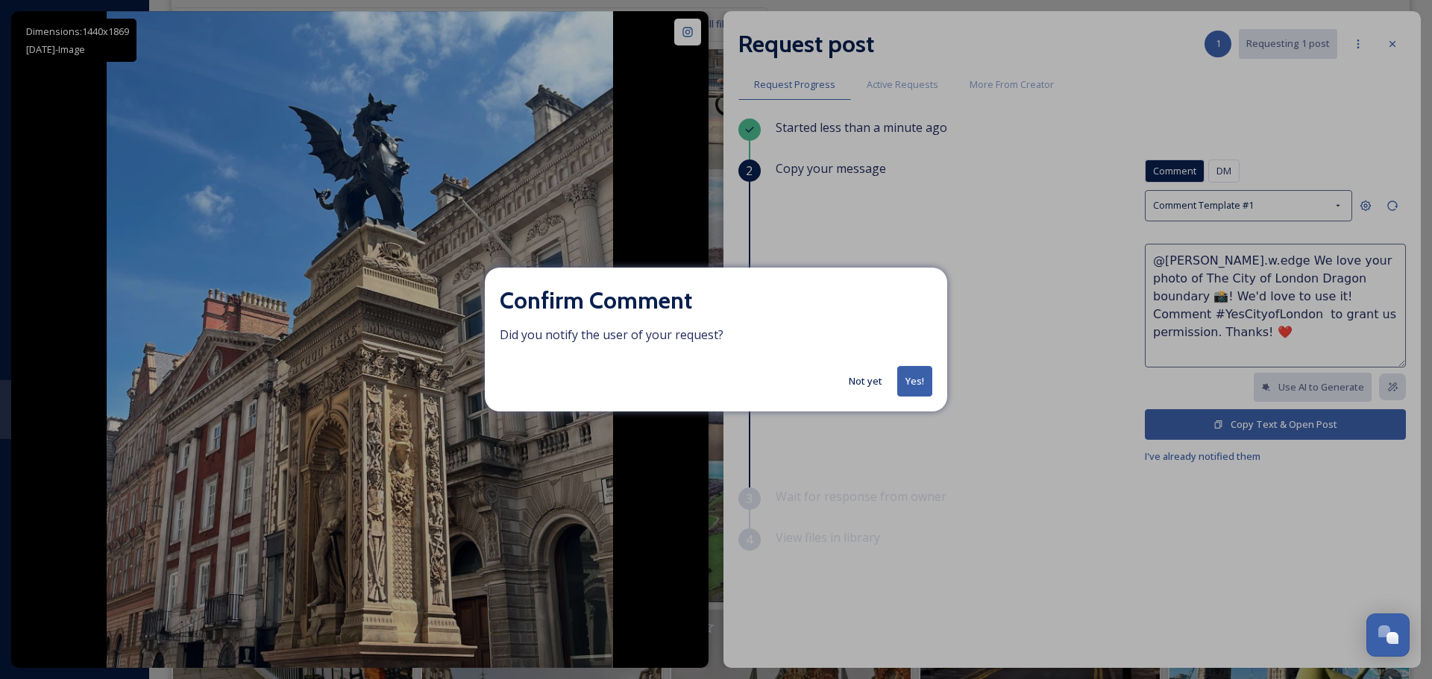
click at [923, 381] on button "Yes!" at bounding box center [914, 381] width 35 height 31
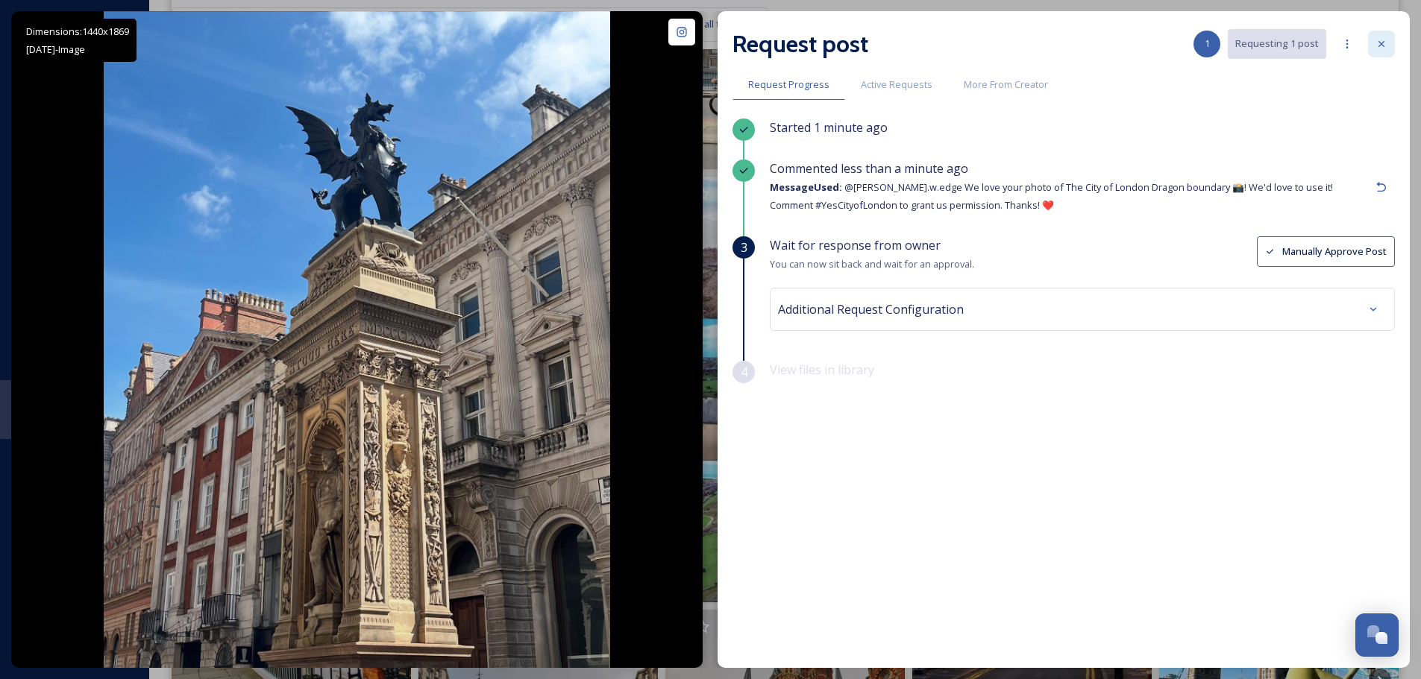
click at [1380, 47] on icon at bounding box center [1381, 44] width 12 height 12
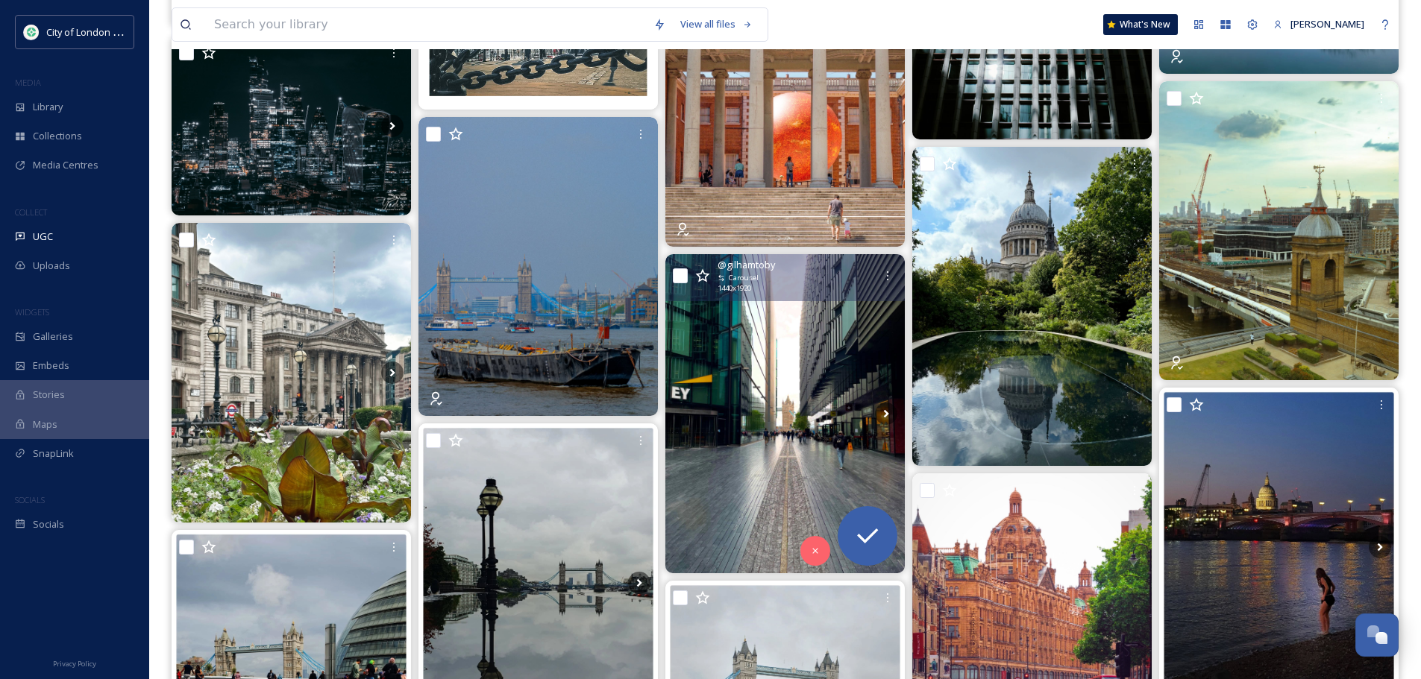
scroll to position [1864, 0]
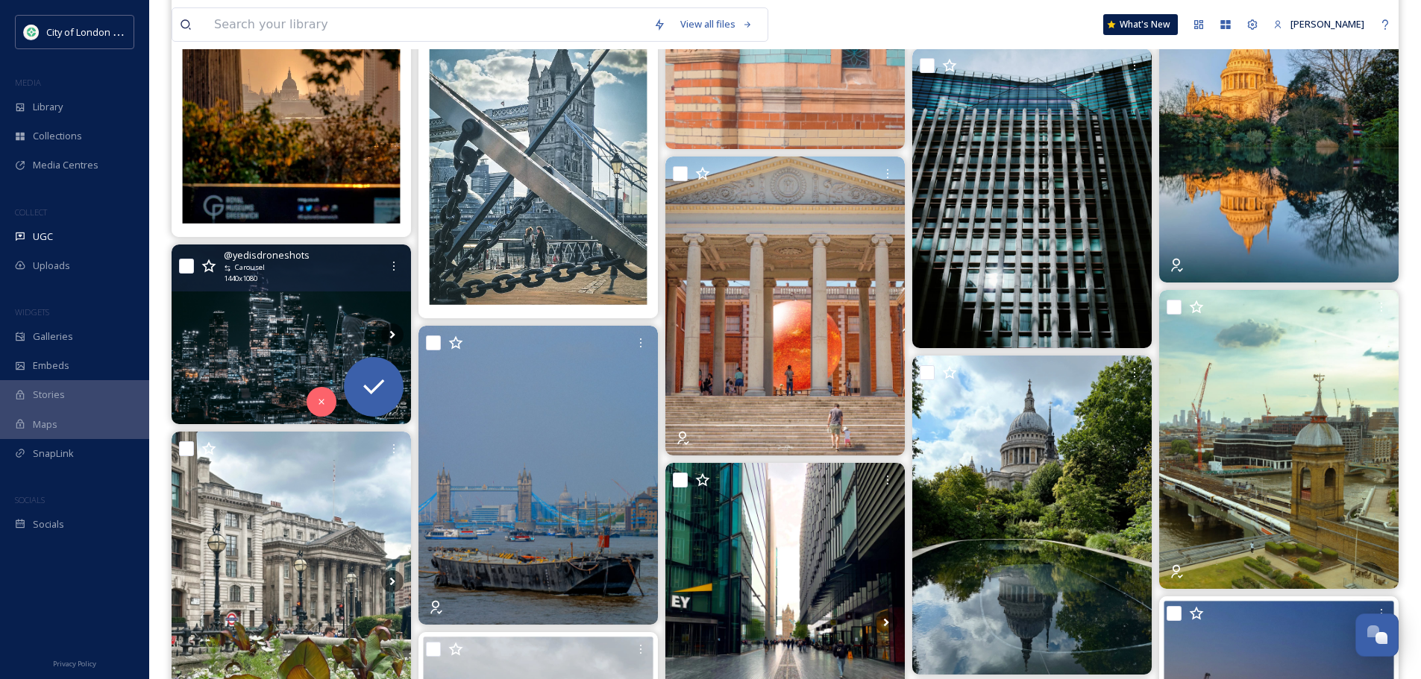
click at [273, 326] on img at bounding box center [291, 335] width 239 height 180
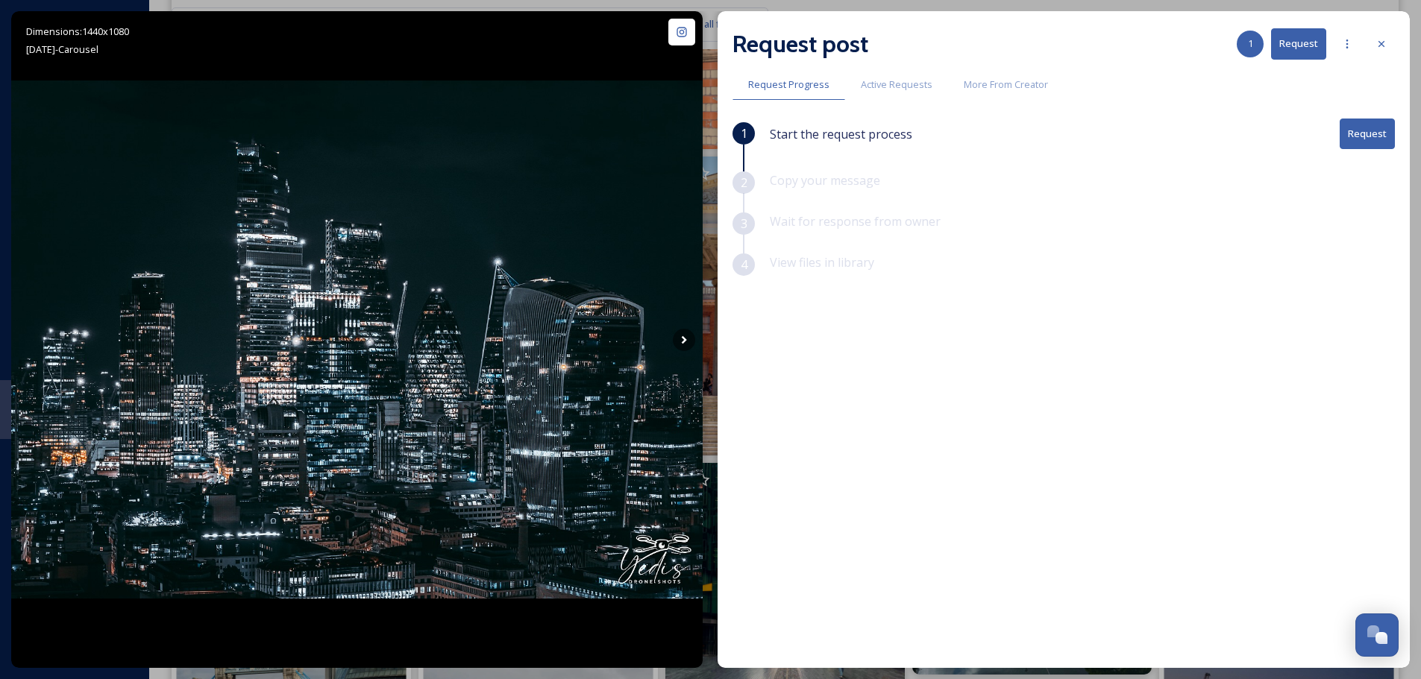
click at [1370, 141] on button "Request" at bounding box center [1366, 134] width 55 height 31
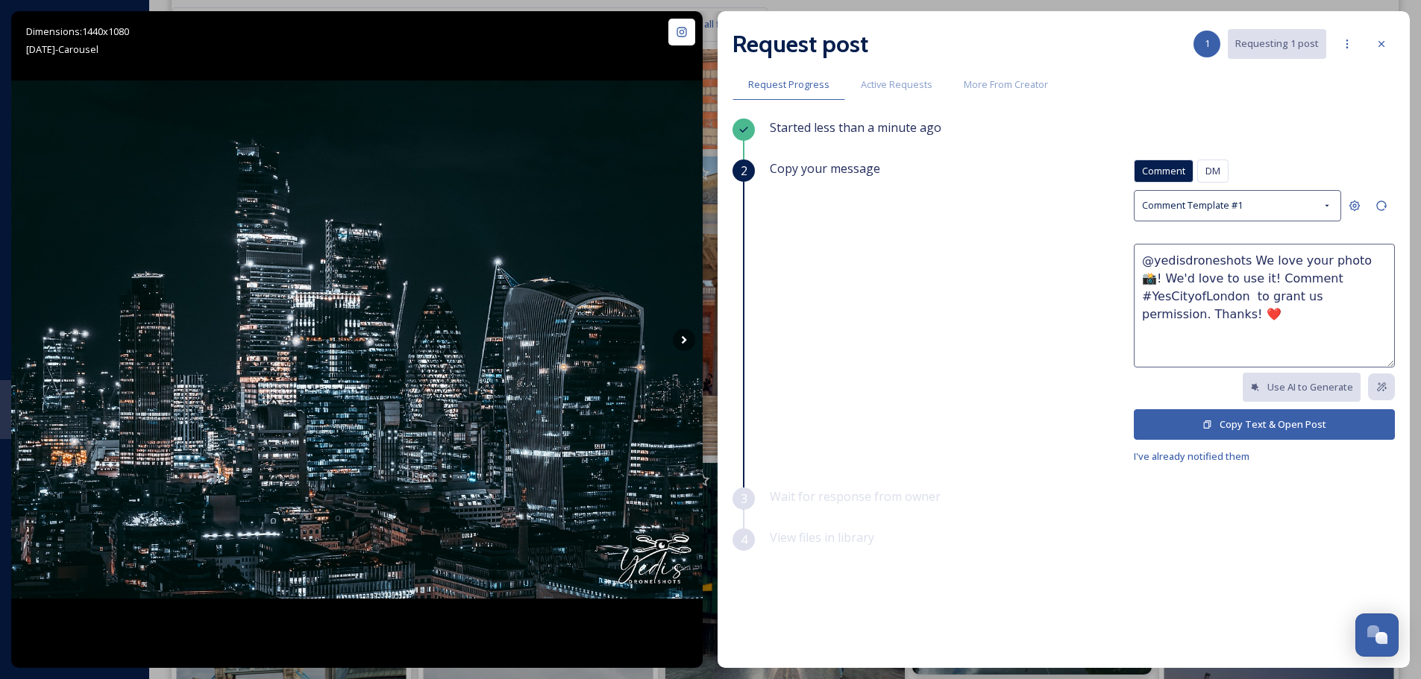
click at [1345, 261] on textarea "@yedisdroneshots We love your photo 📸! We'd love to use it! Comment #YesCityofL…" at bounding box center [1264, 306] width 261 height 124
type textarea "@yedisdroneshots We love your photo of the City Skyline at night 📸! We'd love t…"
click at [1235, 427] on button "Copy Text & Open Post" at bounding box center [1264, 424] width 261 height 31
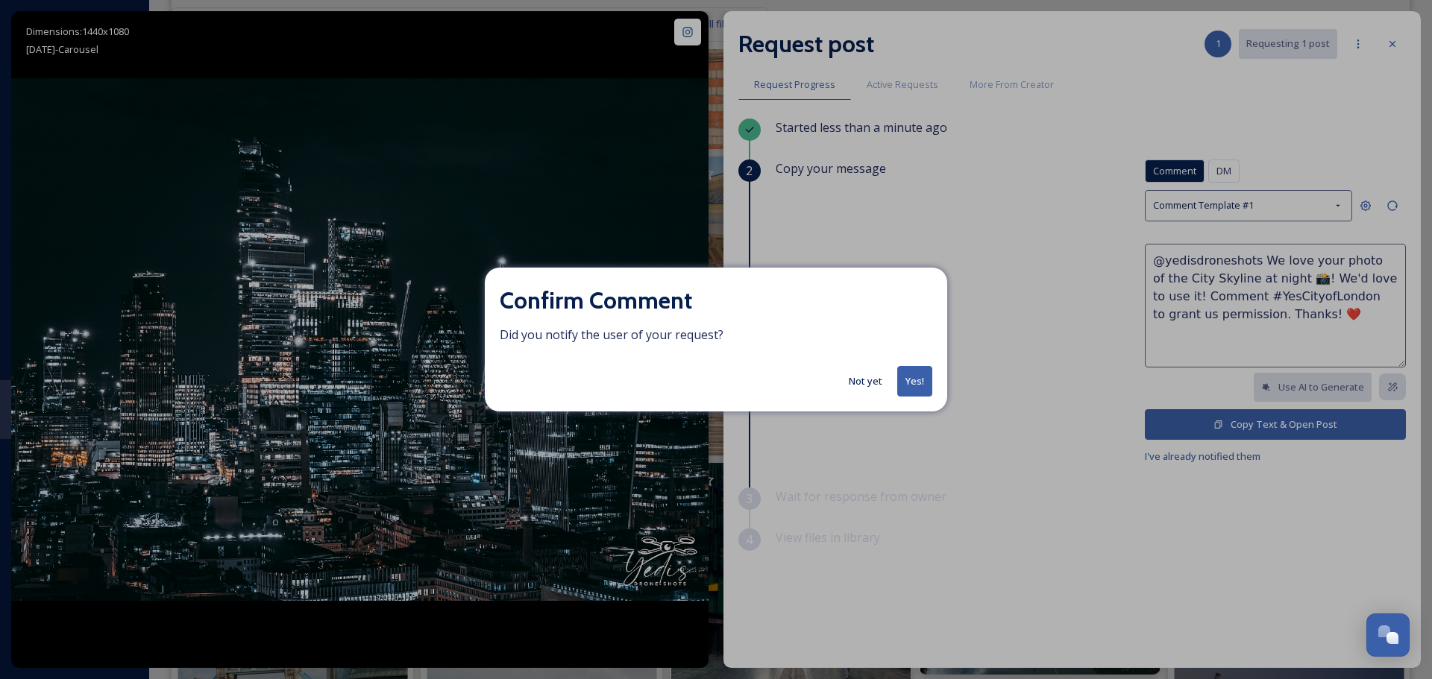
click at [915, 383] on button "Yes!" at bounding box center [914, 381] width 35 height 31
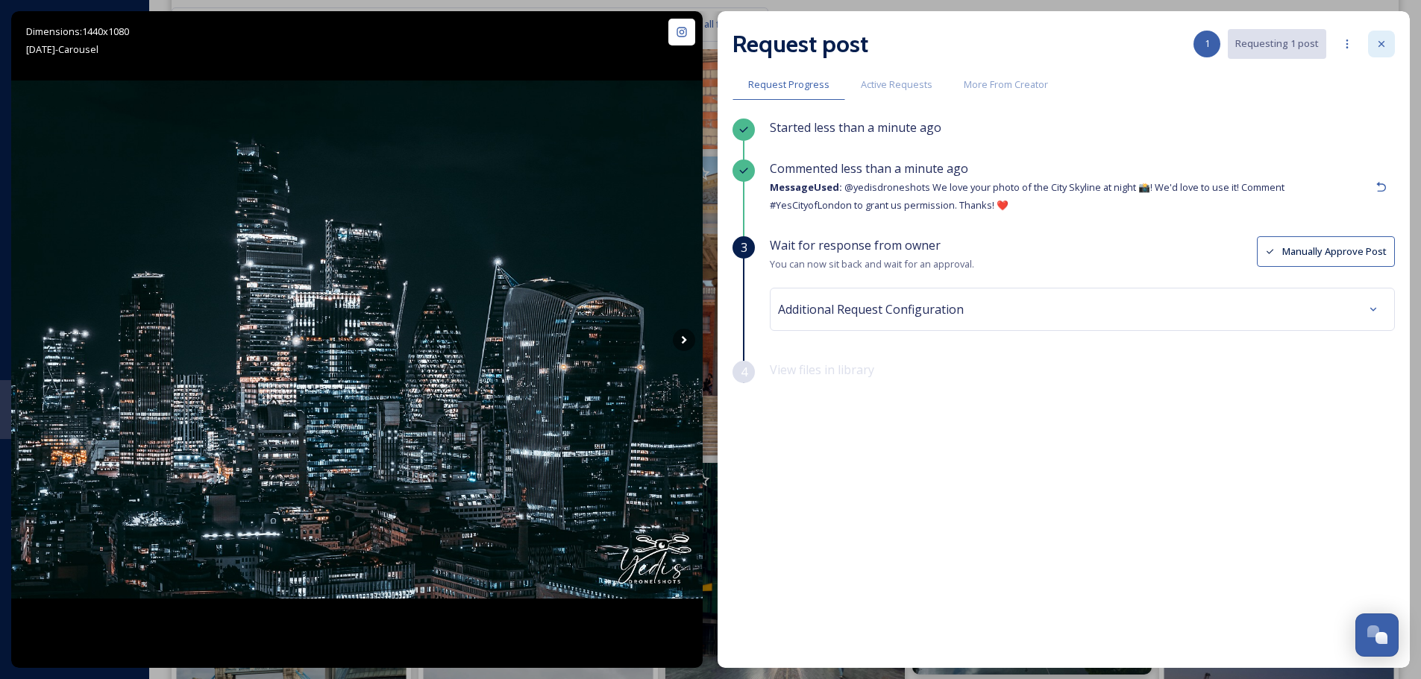
click at [1376, 43] on icon at bounding box center [1381, 44] width 12 height 12
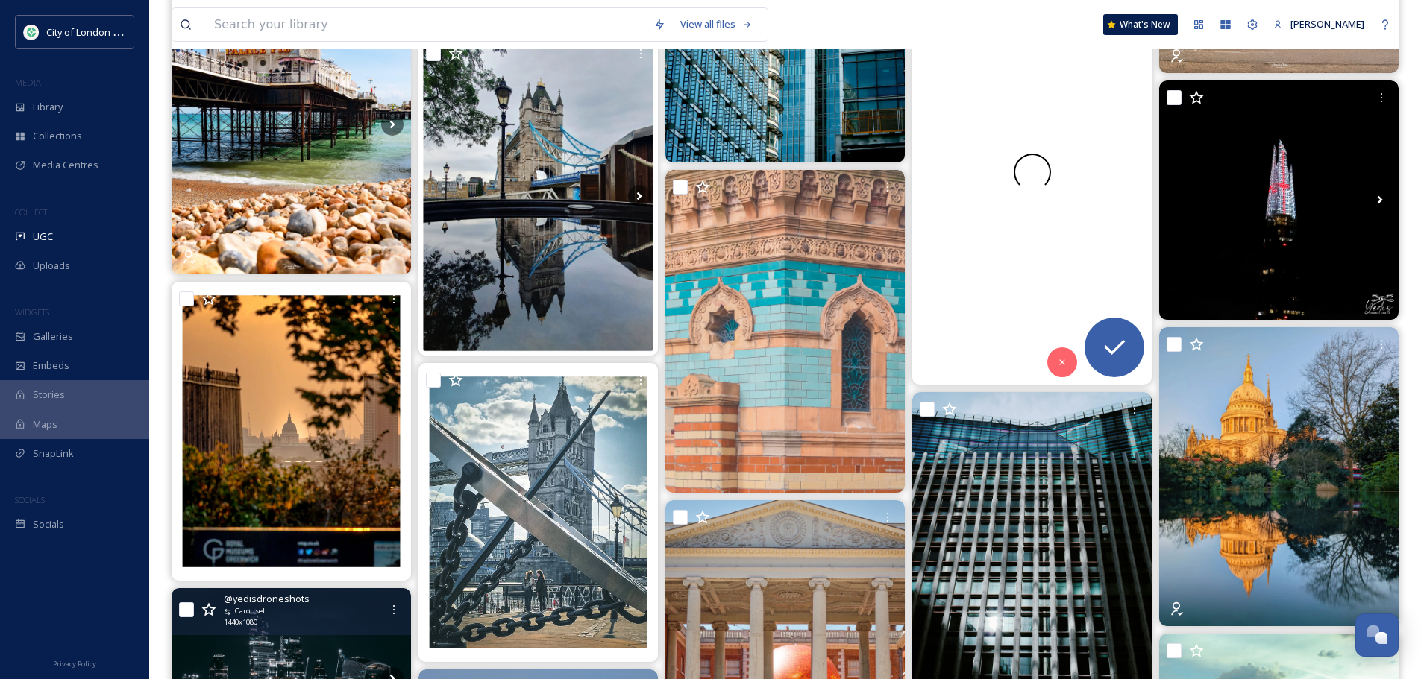
scroll to position [1641, 0]
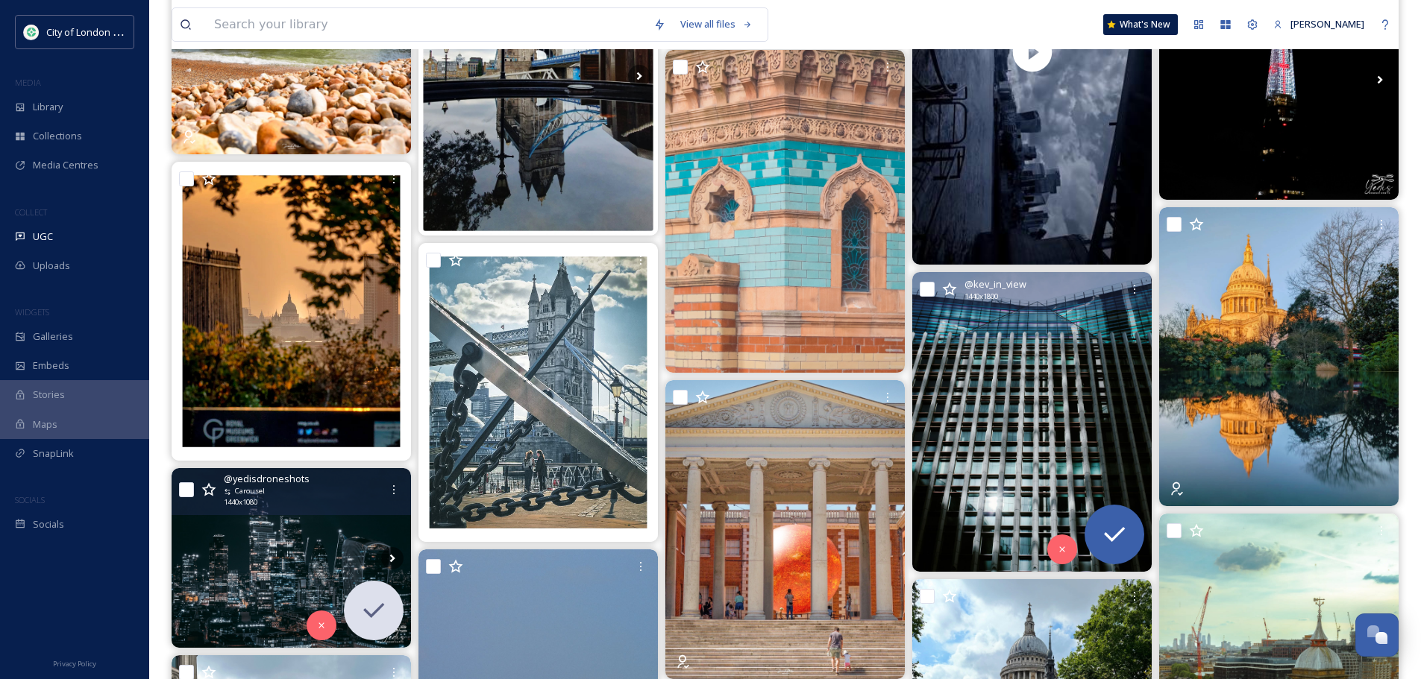
click at [1020, 452] on img at bounding box center [1031, 421] width 239 height 299
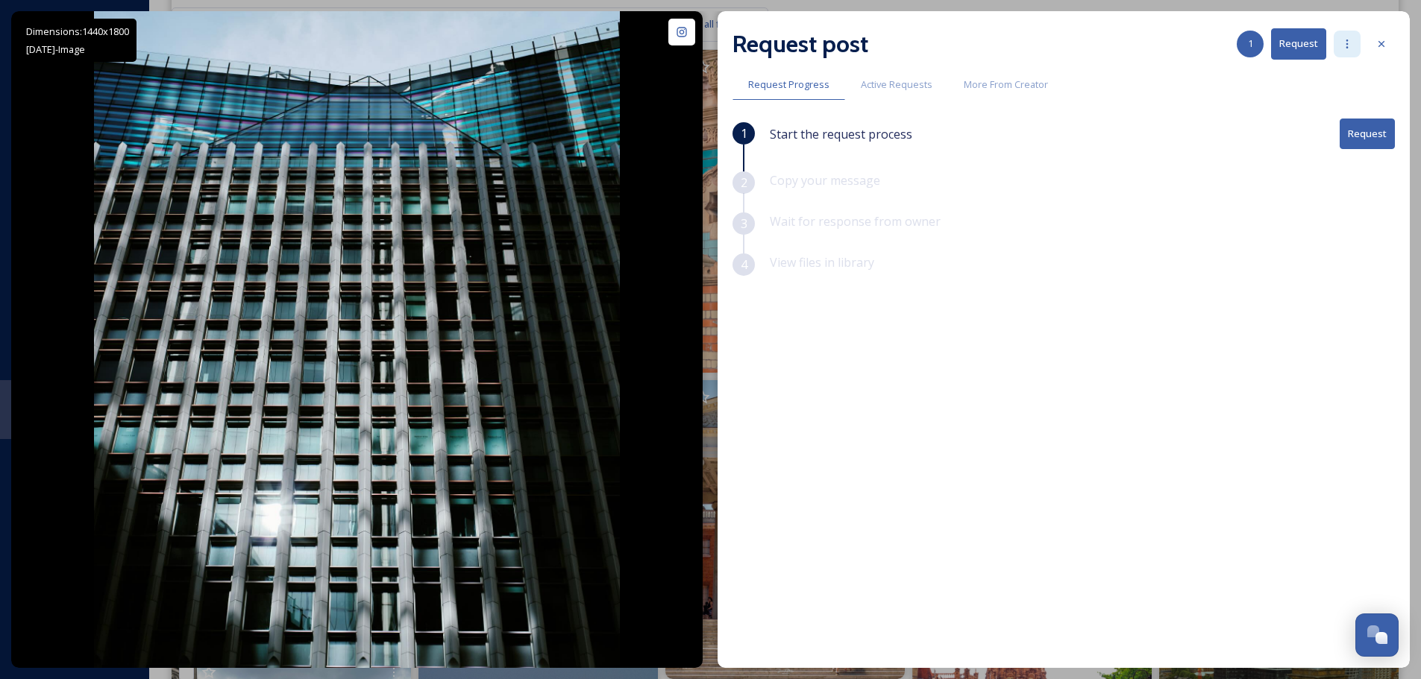
drag, startPoint x: 1342, startPoint y: 42, endPoint x: 1342, endPoint y: 50, distance: 8.2
click at [1342, 43] on icon at bounding box center [1347, 44] width 12 height 12
click at [1302, 80] on span "Add Posts To Queue" at bounding box center [1306, 76] width 92 height 14
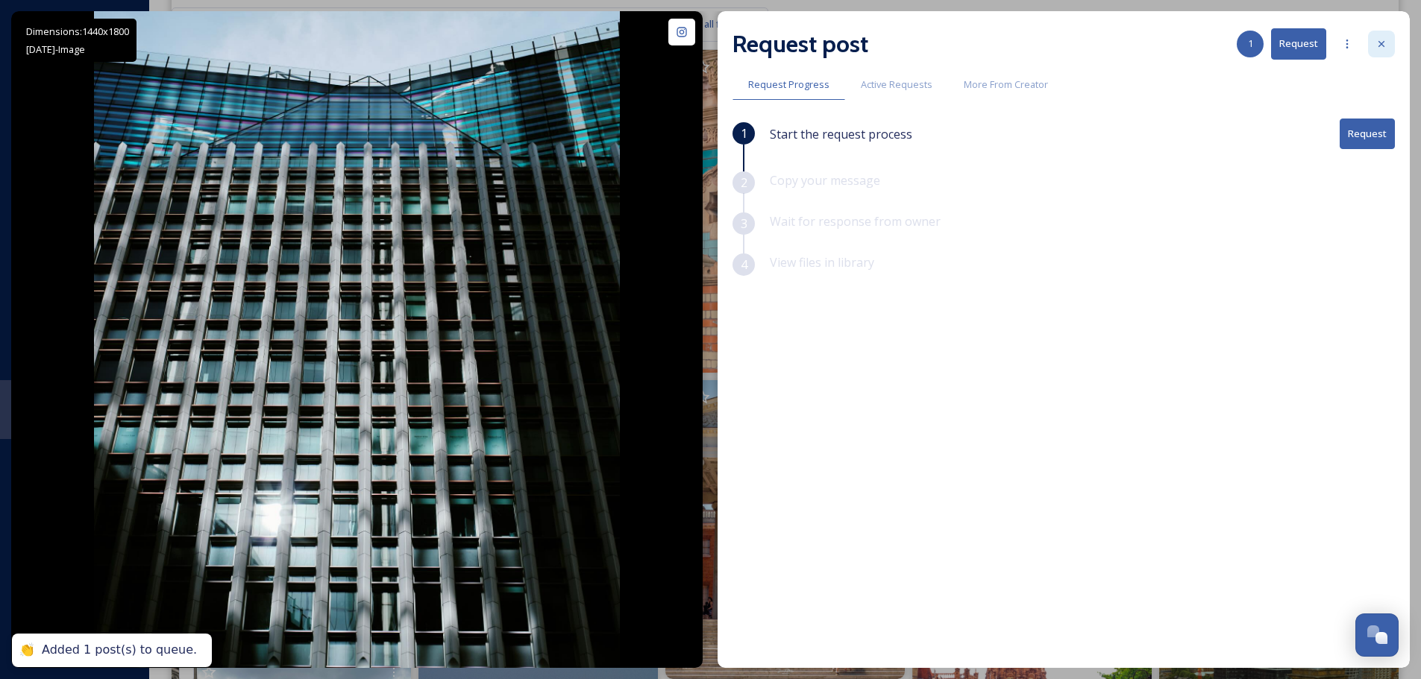
click at [1377, 43] on icon at bounding box center [1381, 44] width 12 height 12
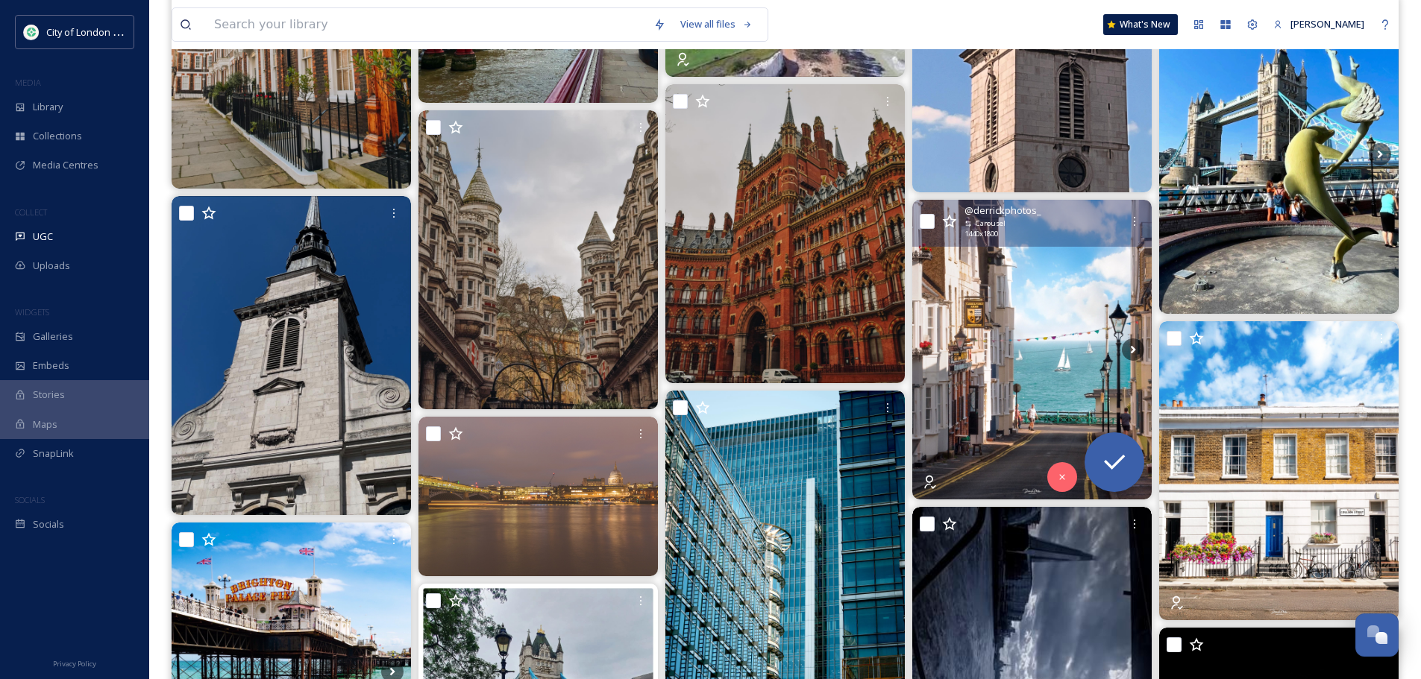
scroll to position [1044, 0]
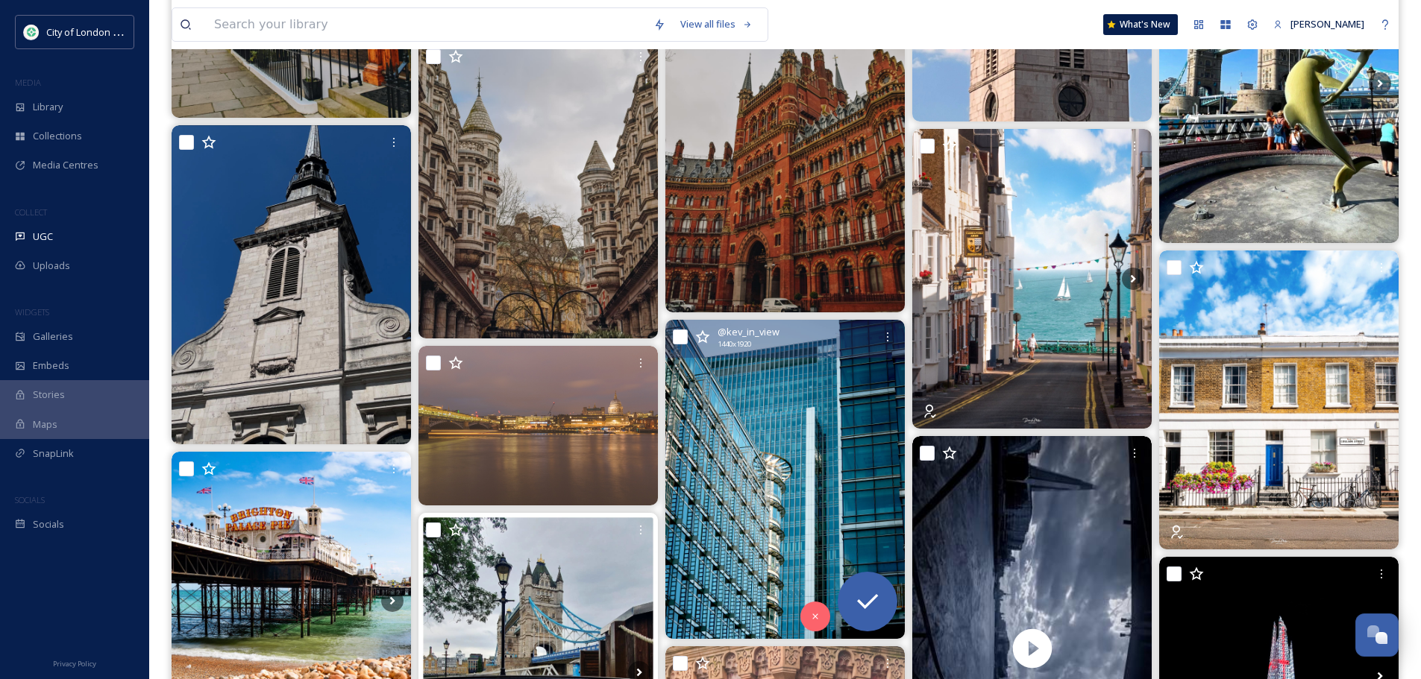
click at [783, 387] on img at bounding box center [784, 479] width 239 height 319
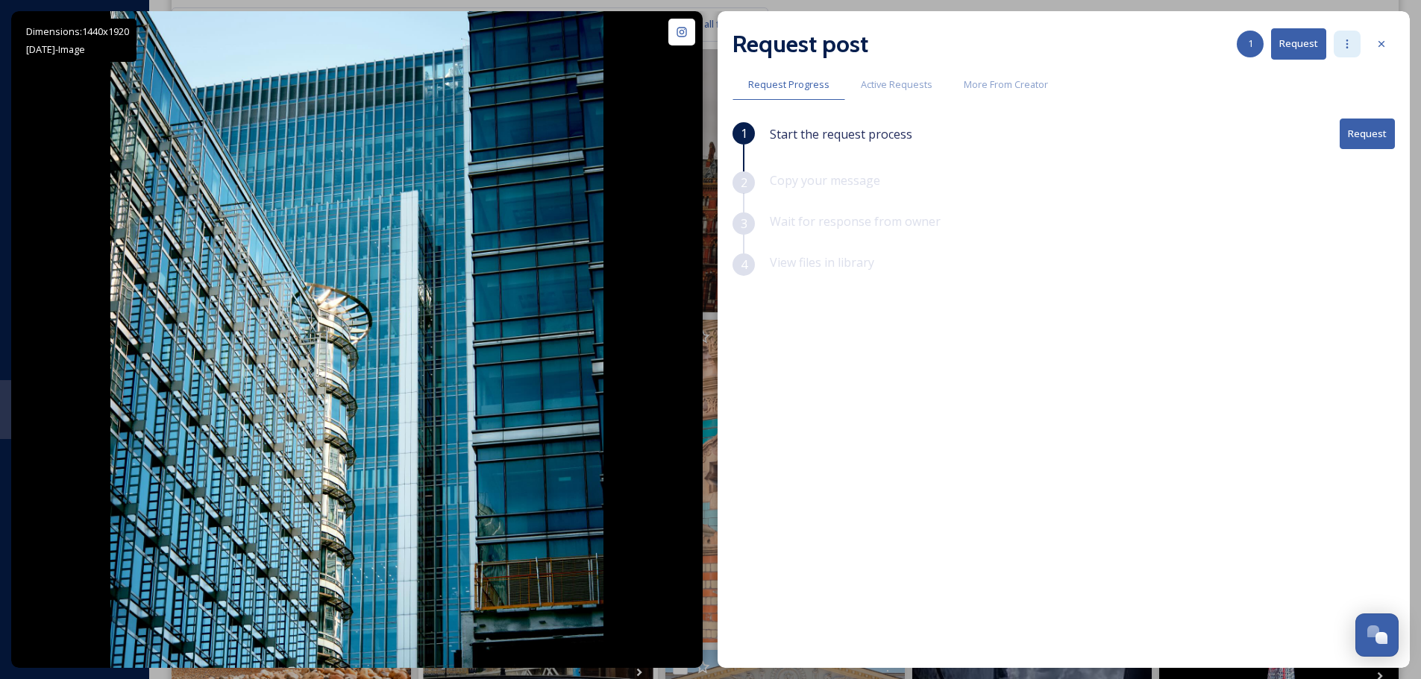
click at [1337, 45] on div at bounding box center [1346, 44] width 27 height 27
click at [1322, 81] on span "Add Posts To Queue" at bounding box center [1306, 76] width 92 height 14
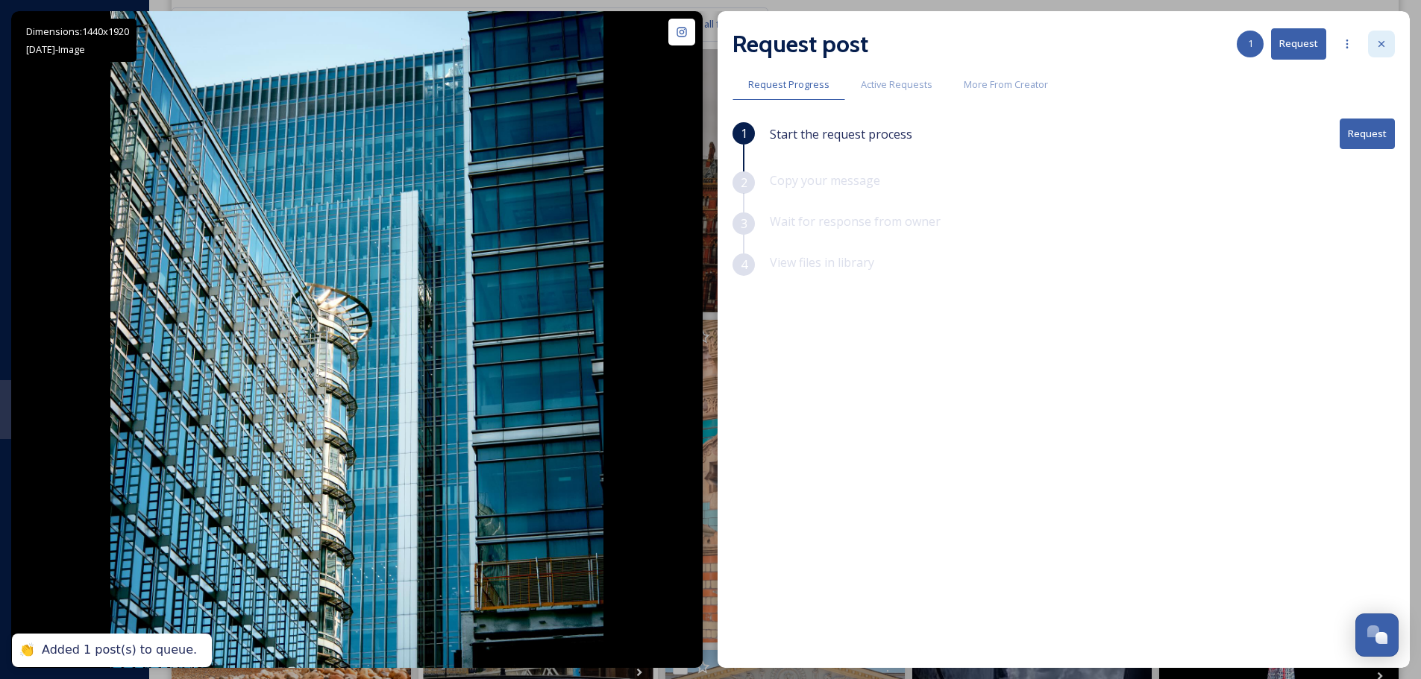
click at [1377, 45] on icon at bounding box center [1381, 44] width 12 height 12
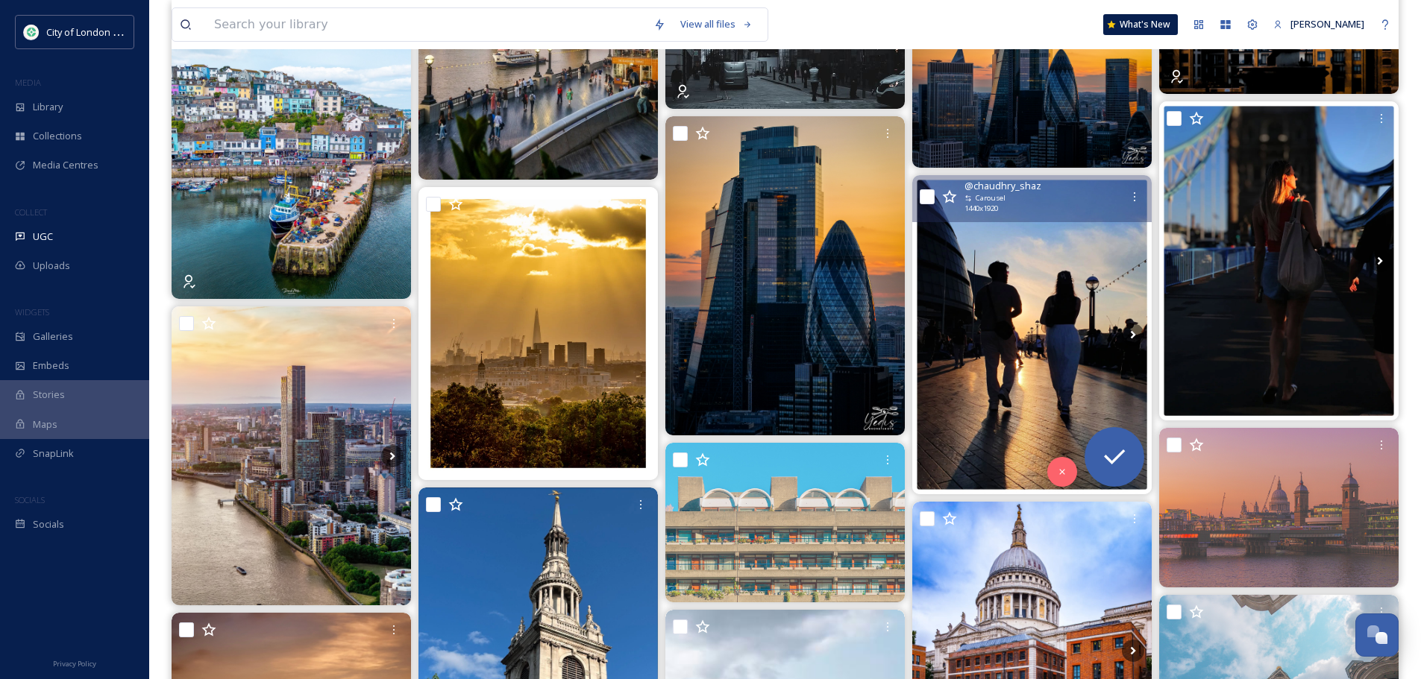
scroll to position [5370, 0]
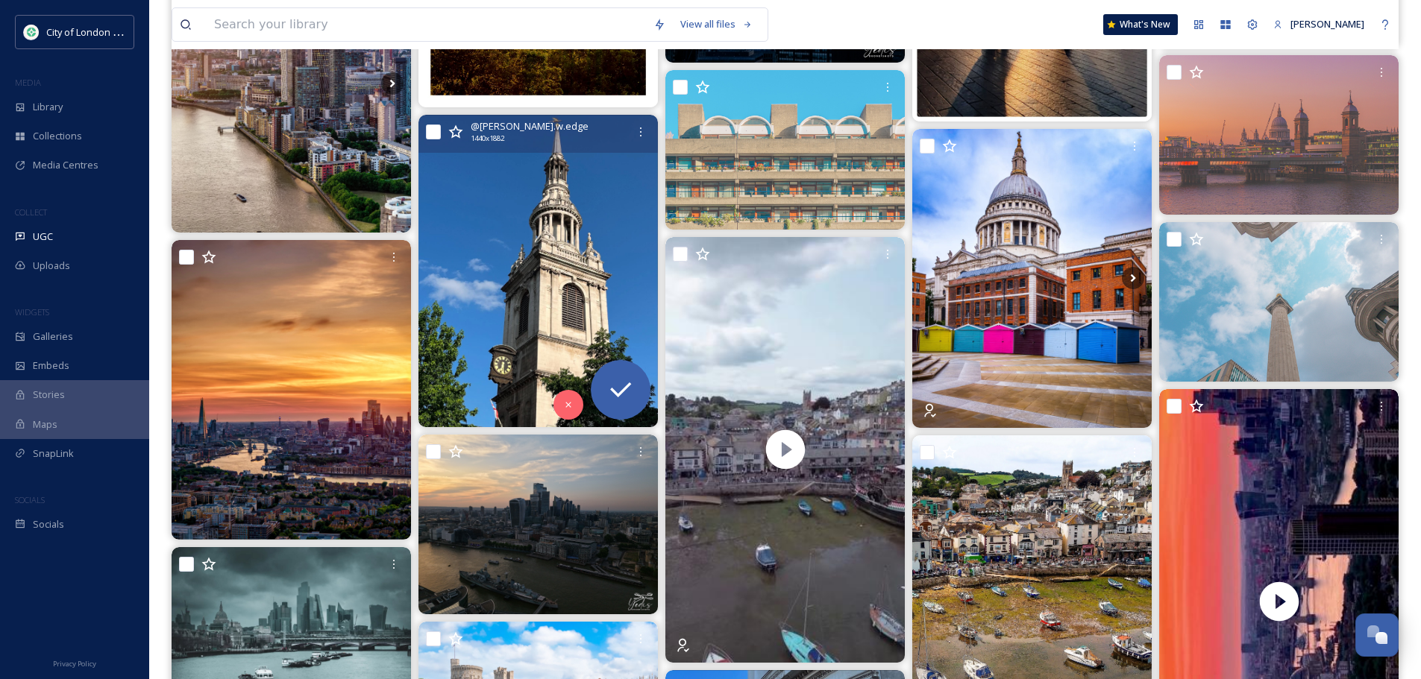
click at [506, 263] on img at bounding box center [537, 271] width 239 height 313
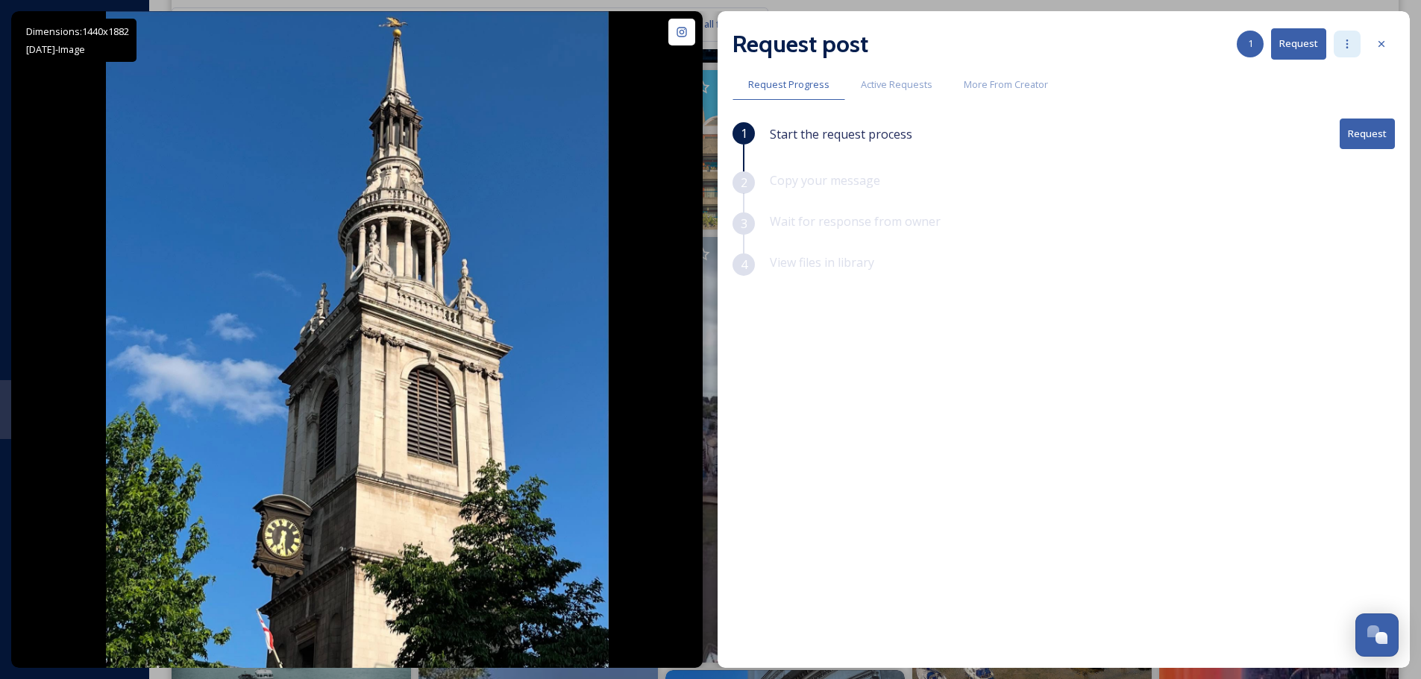
click at [1341, 45] on icon at bounding box center [1347, 44] width 12 height 12
click at [1340, 80] on span "Add Posts To Queue" at bounding box center [1306, 76] width 92 height 14
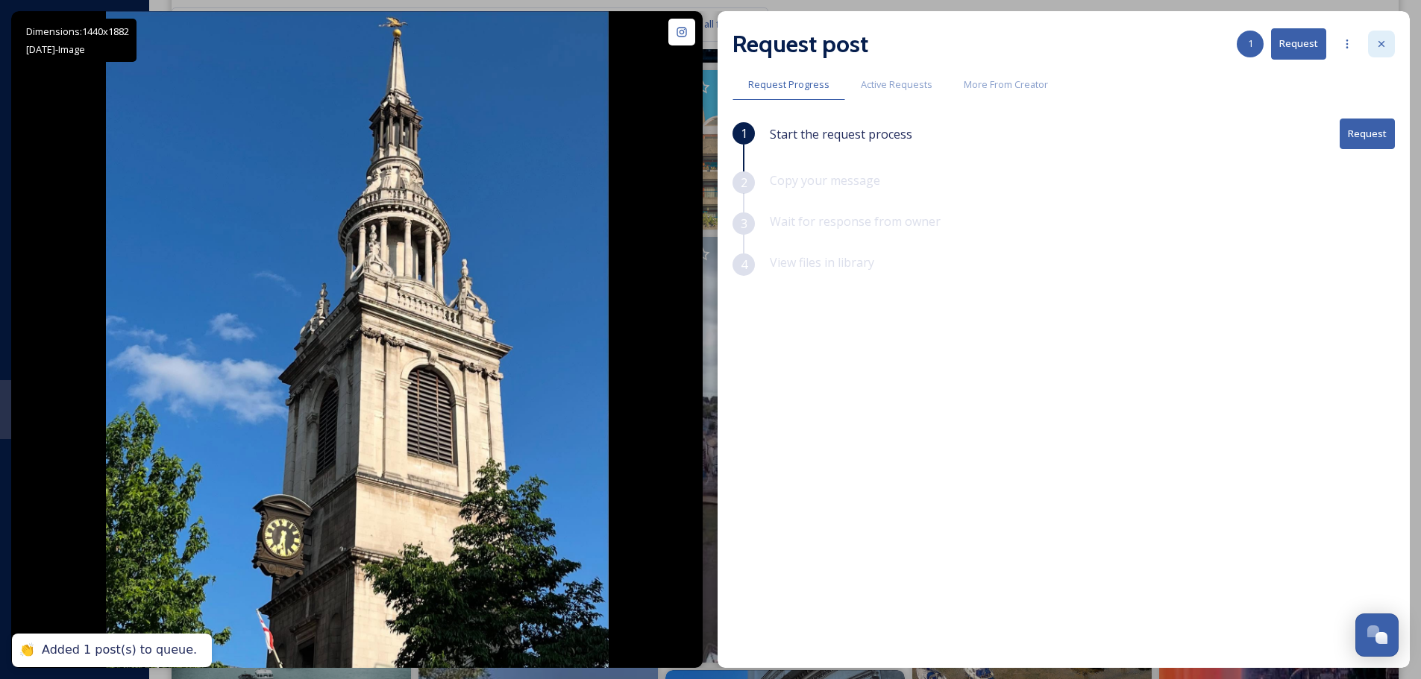
click at [1389, 39] on div at bounding box center [1381, 44] width 27 height 27
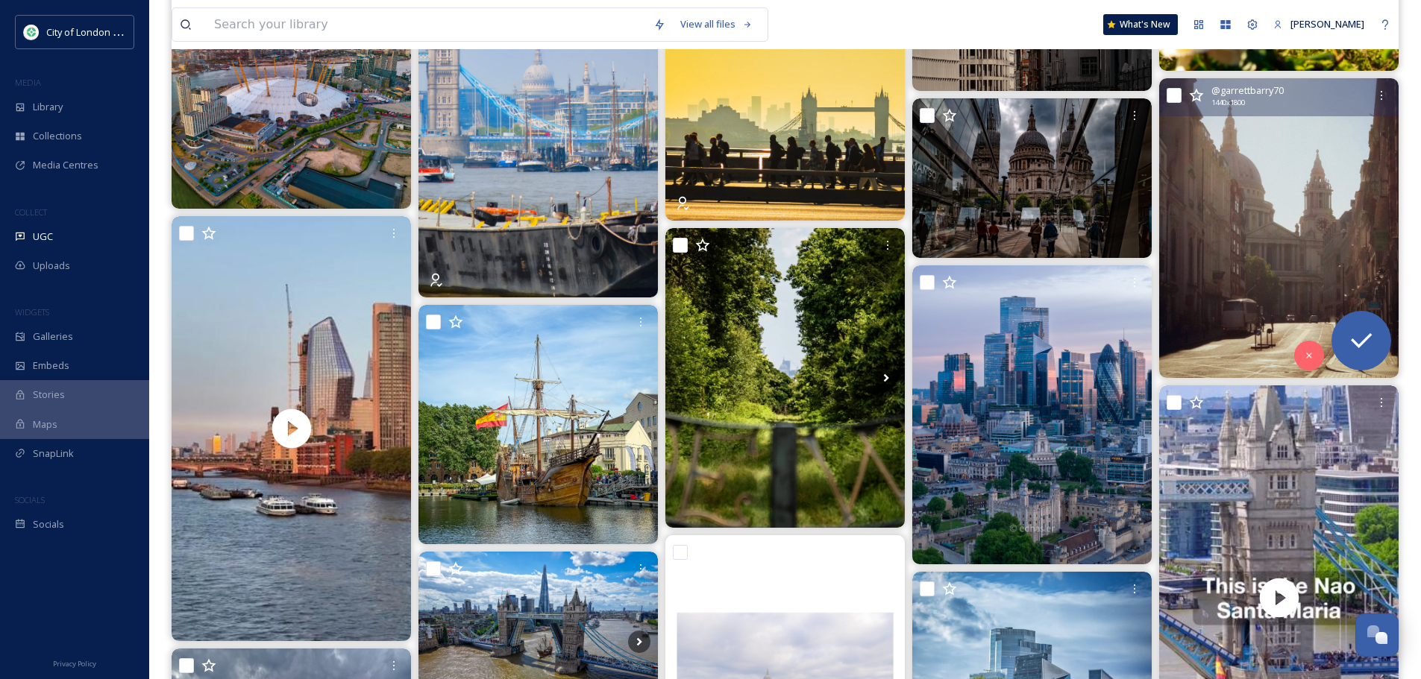
scroll to position [8353, 0]
